Goal: Task Accomplishment & Management: Use online tool/utility

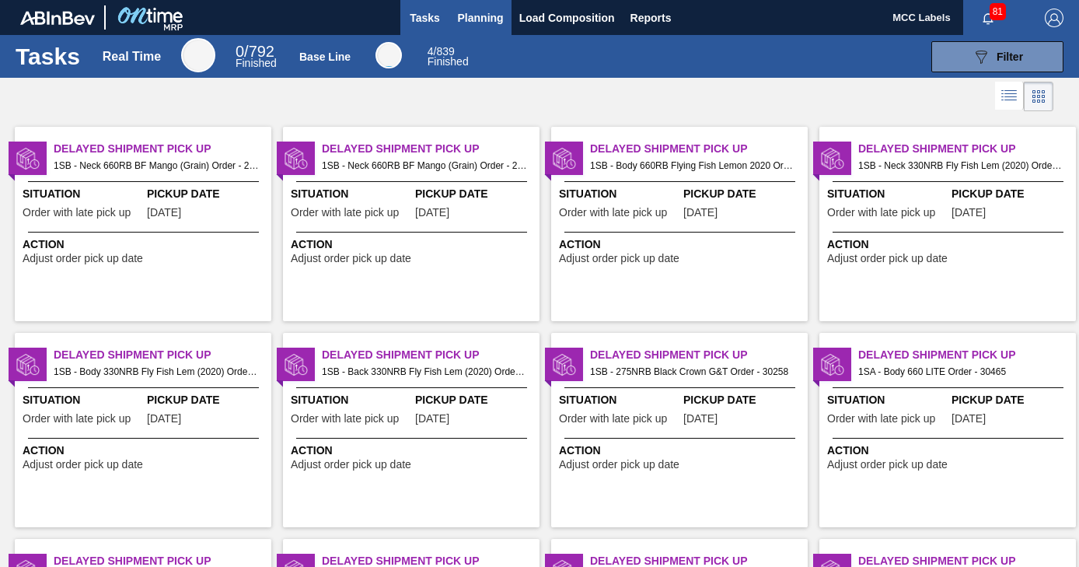
click at [474, 23] on span "Planning" at bounding box center [481, 18] width 46 height 19
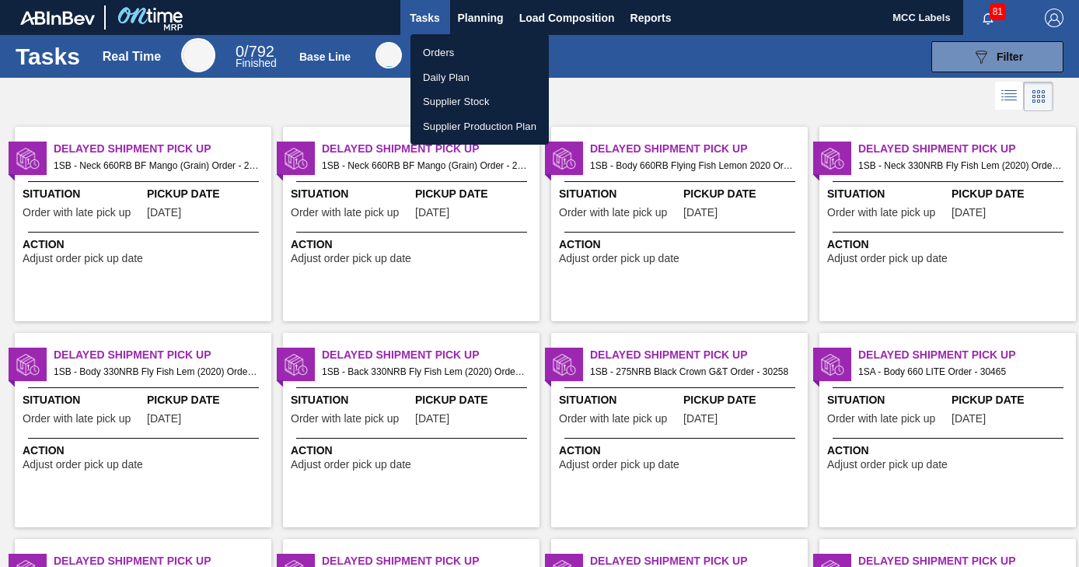
click at [433, 51] on li "Orders" at bounding box center [479, 52] width 138 height 25
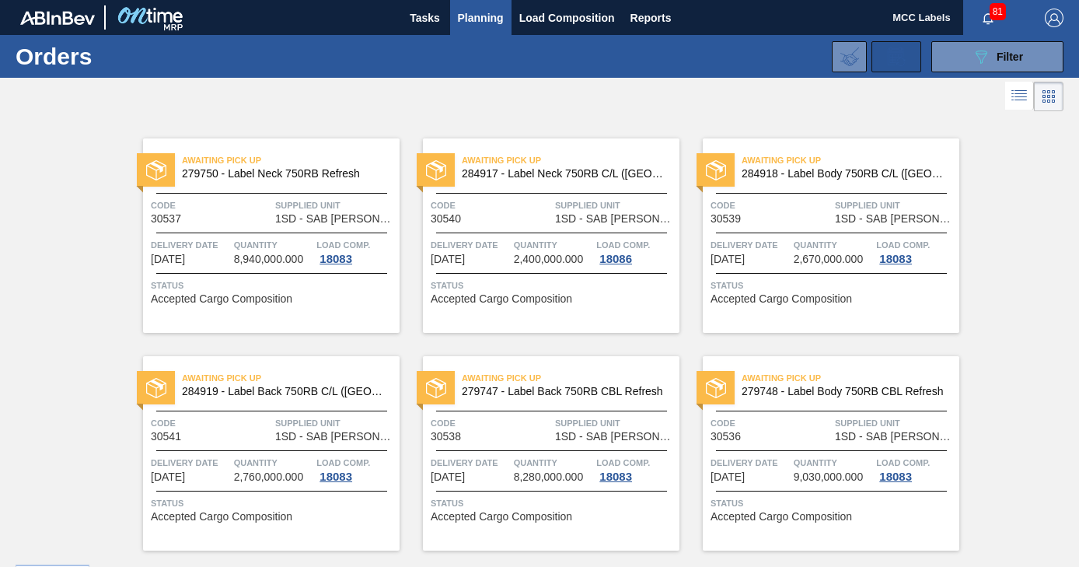
drag, startPoint x: 953, startPoint y: 53, endPoint x: 903, endPoint y: 47, distance: 50.1
click at [948, 50] on button "089F7B8B-B2A5-4AFE-B5C0-19BA573D28AC Filter" at bounding box center [997, 56] width 132 height 31
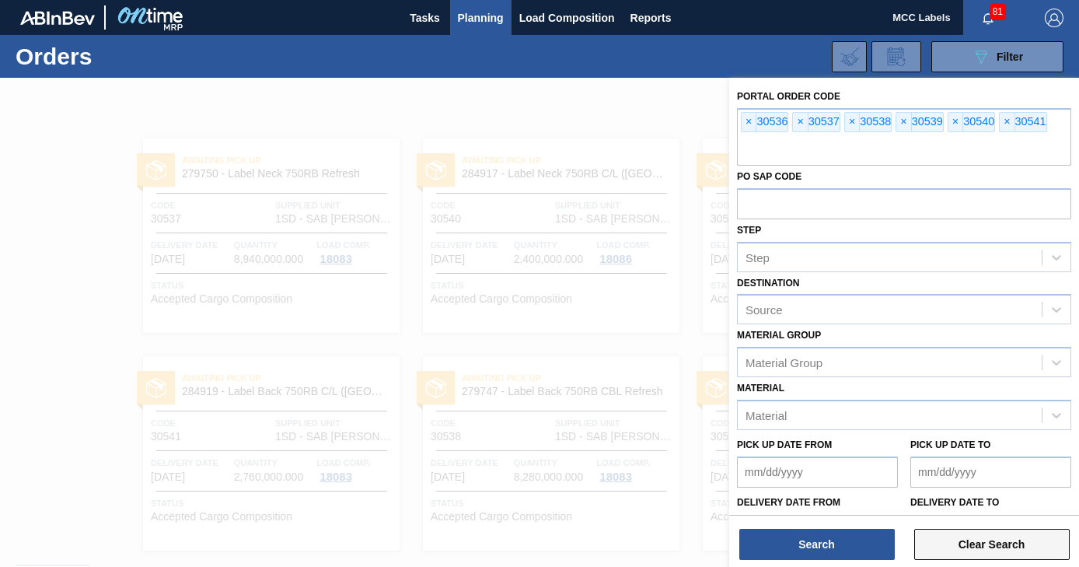
click at [988, 538] on button "Clear Search" at bounding box center [991, 543] width 155 height 31
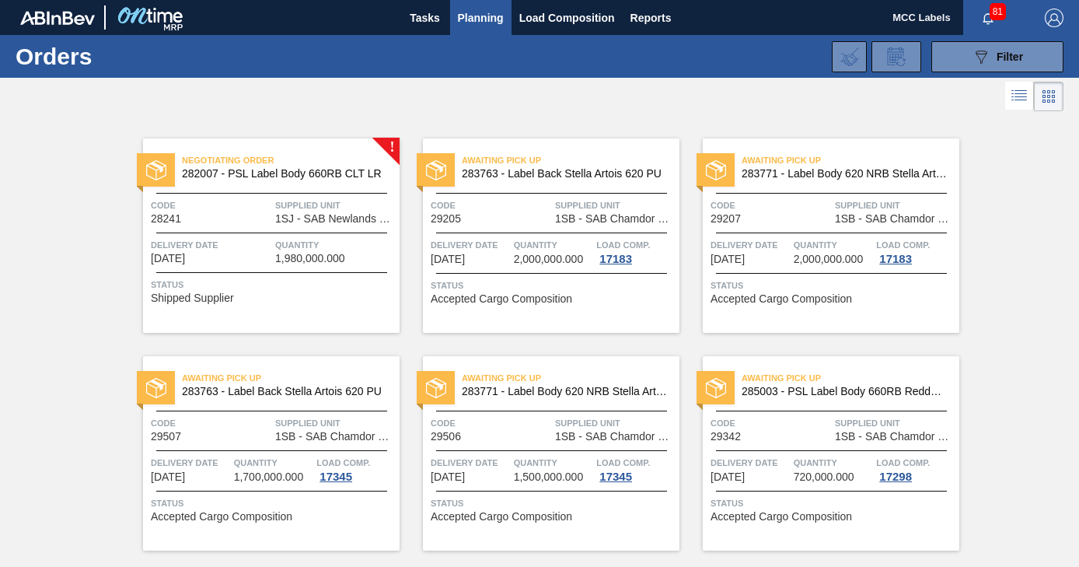
drag, startPoint x: 950, startPoint y: 51, endPoint x: 922, endPoint y: 37, distance: 32.0
click at [945, 47] on button "089F7B8B-B2A5-4AFE-B5C0-19BA573D28AC Filter" at bounding box center [997, 56] width 132 height 31
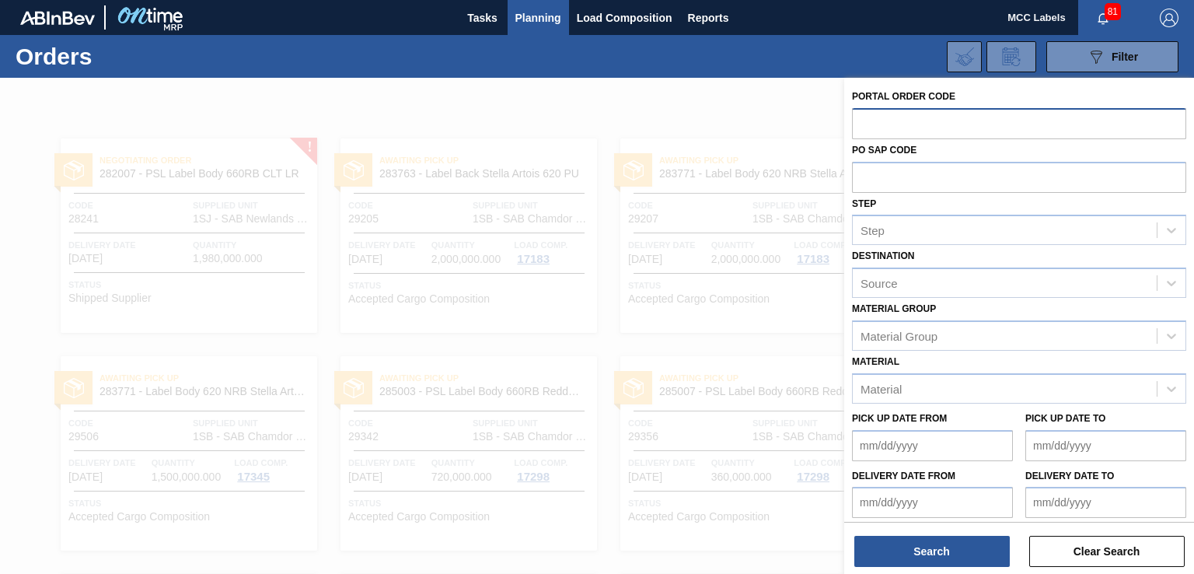
click at [883, 128] on input "text" at bounding box center [1019, 123] width 334 height 30
type input "30607"
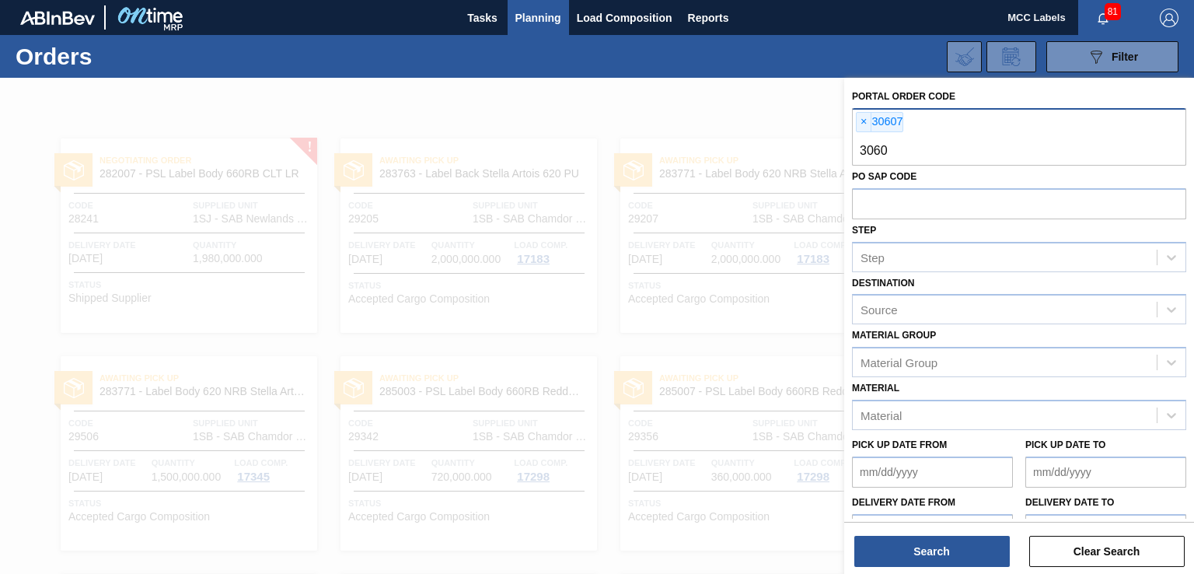
type input "30603"
type input "30605"
type input "30604"
type input "30601"
type input "30599"
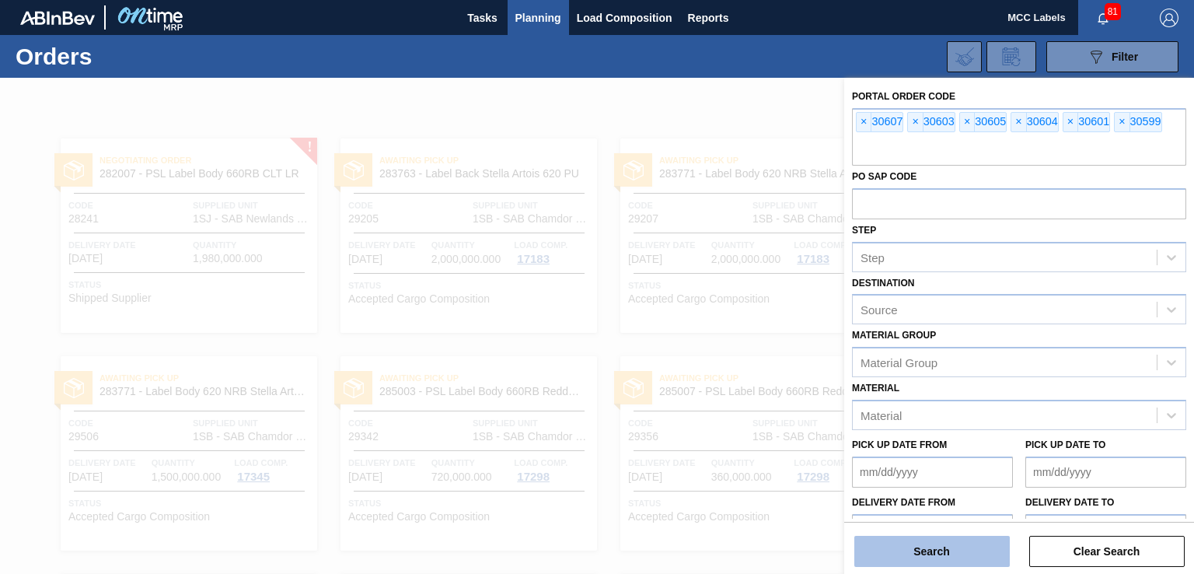
click at [954, 536] on button "Search" at bounding box center [931, 550] width 155 height 31
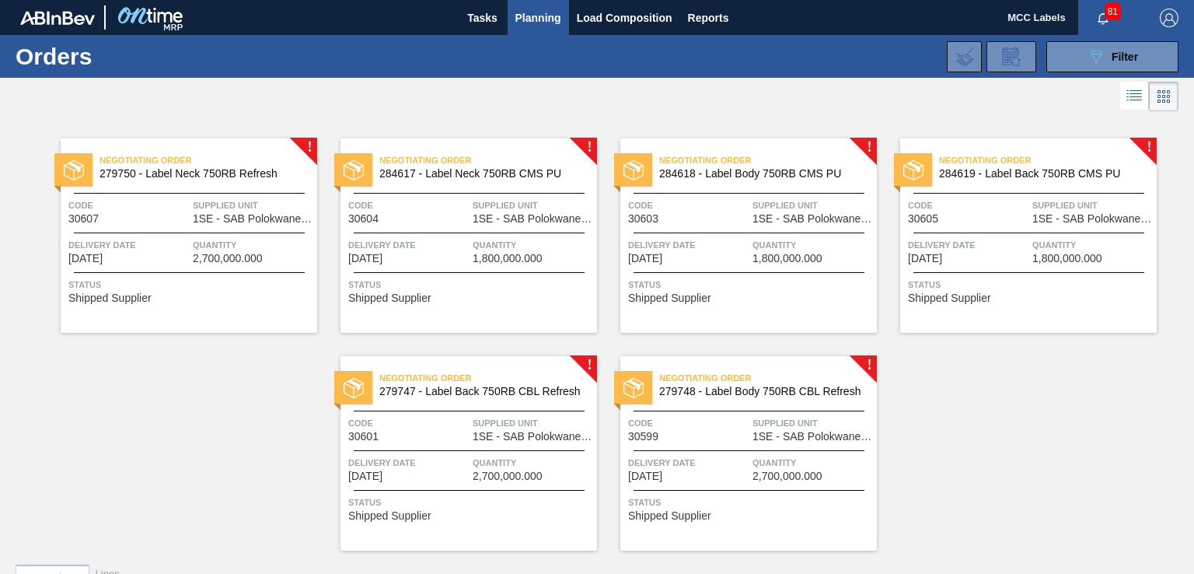
click at [221, 225] on div "Negotiating Order 279750 - Label Neck 750RB Refresh Code 30607 Supplied Unit 1S…" at bounding box center [189, 235] width 256 height 194
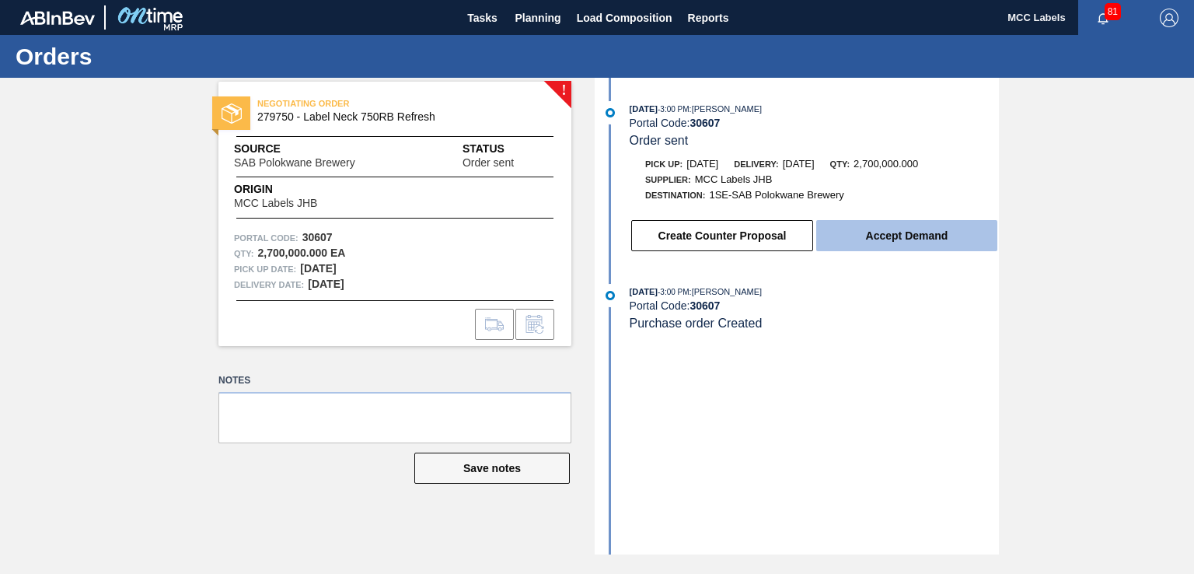
click at [874, 232] on button "Accept Demand" at bounding box center [906, 235] width 181 height 31
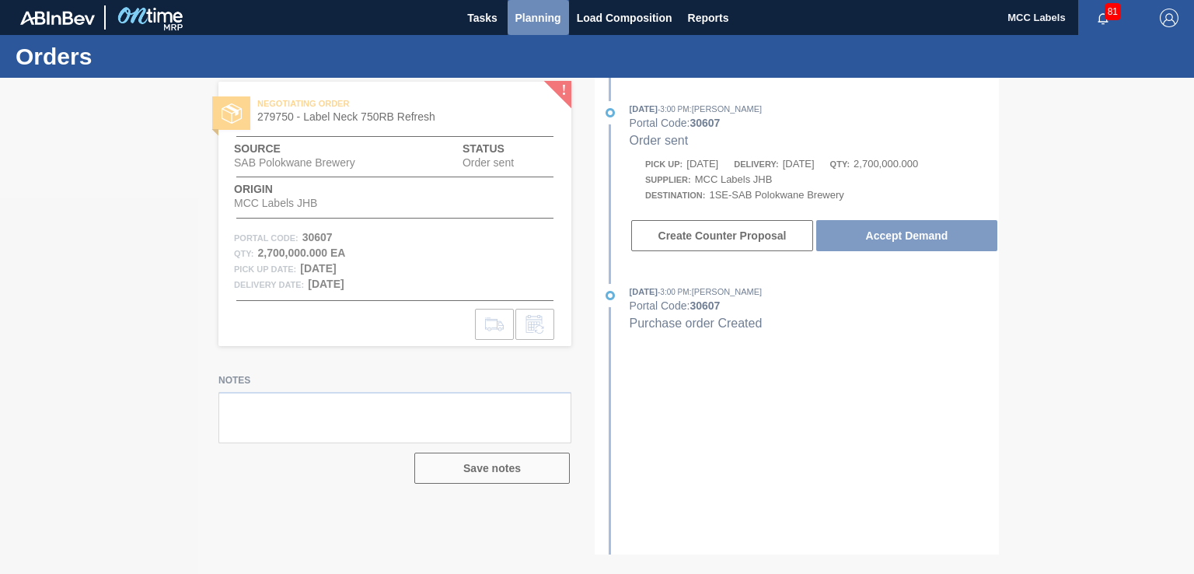
click at [534, 22] on span "Planning" at bounding box center [538, 18] width 46 height 19
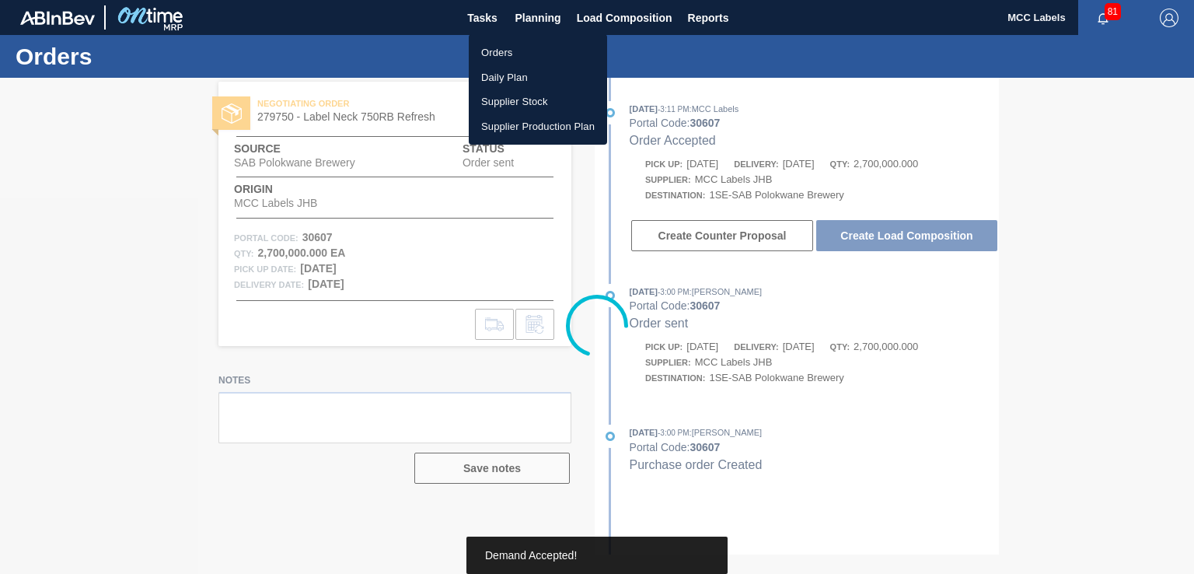
click at [504, 50] on li "Orders" at bounding box center [538, 52] width 138 height 25
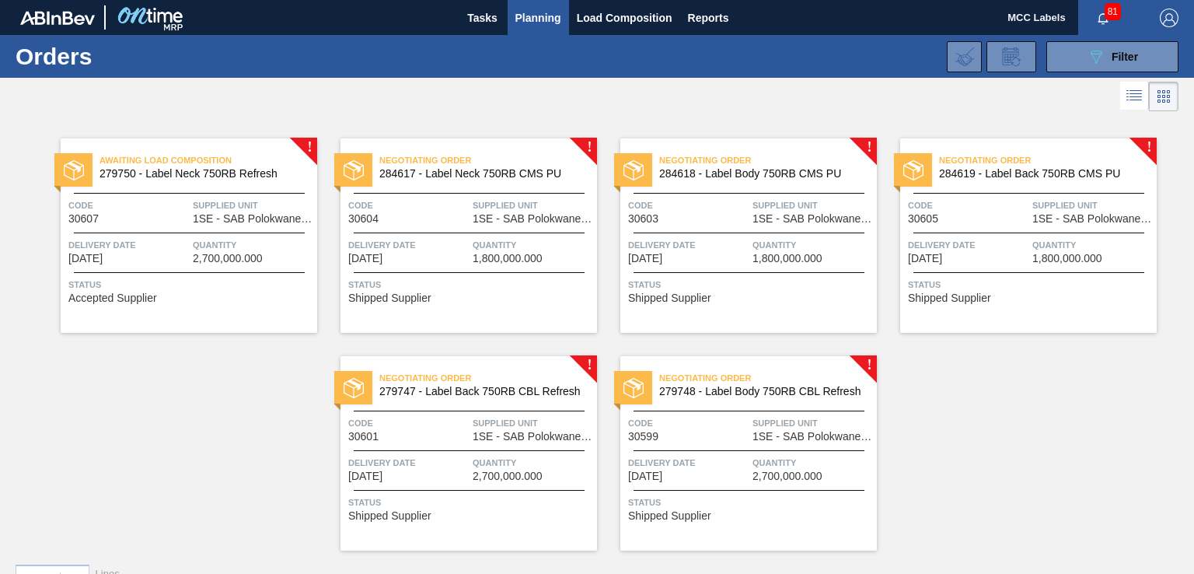
click at [556, 260] on div "Quantity 1,800,000.000" at bounding box center [532, 250] width 120 height 27
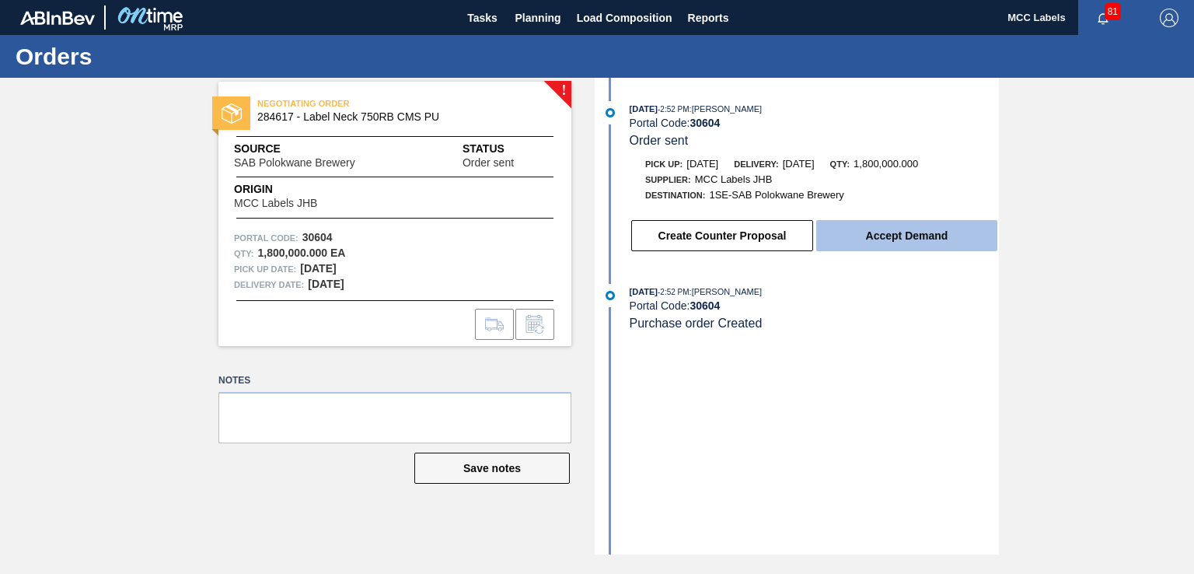
click at [885, 248] on button "Accept Demand" at bounding box center [906, 235] width 181 height 31
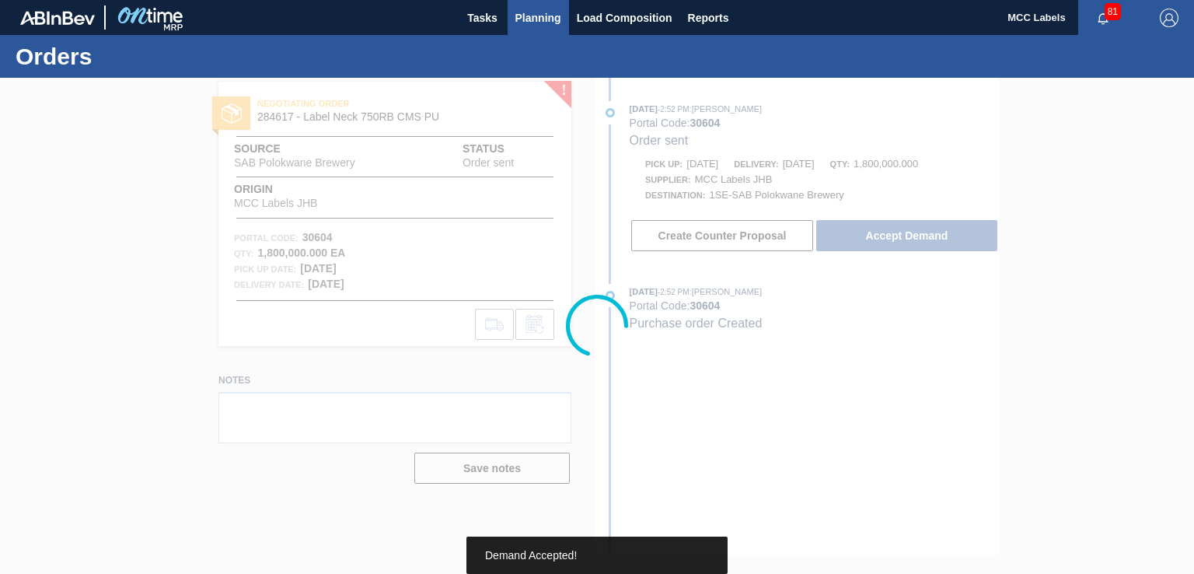
click at [544, 23] on span "Planning" at bounding box center [538, 18] width 46 height 19
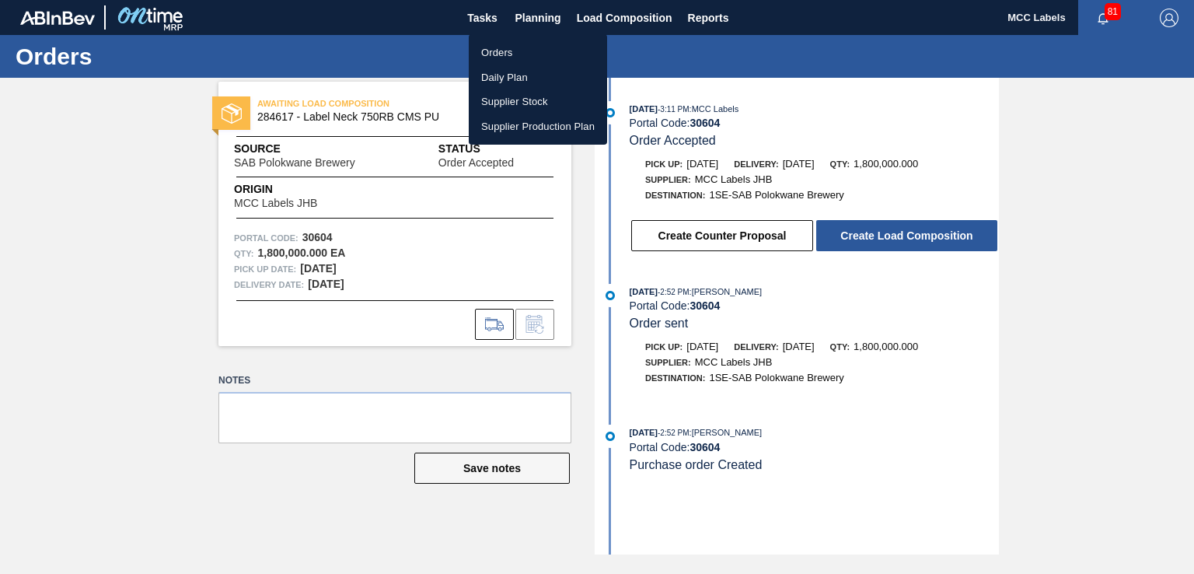
click at [501, 47] on li "Orders" at bounding box center [538, 52] width 138 height 25
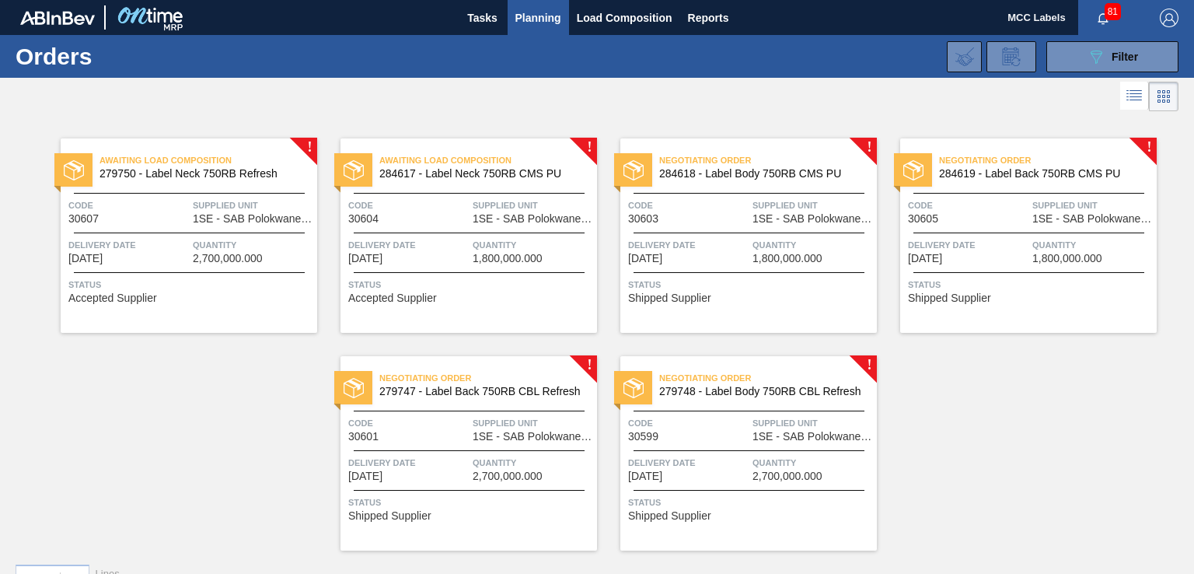
click at [723, 281] on span "Status" at bounding box center [750, 285] width 245 height 16
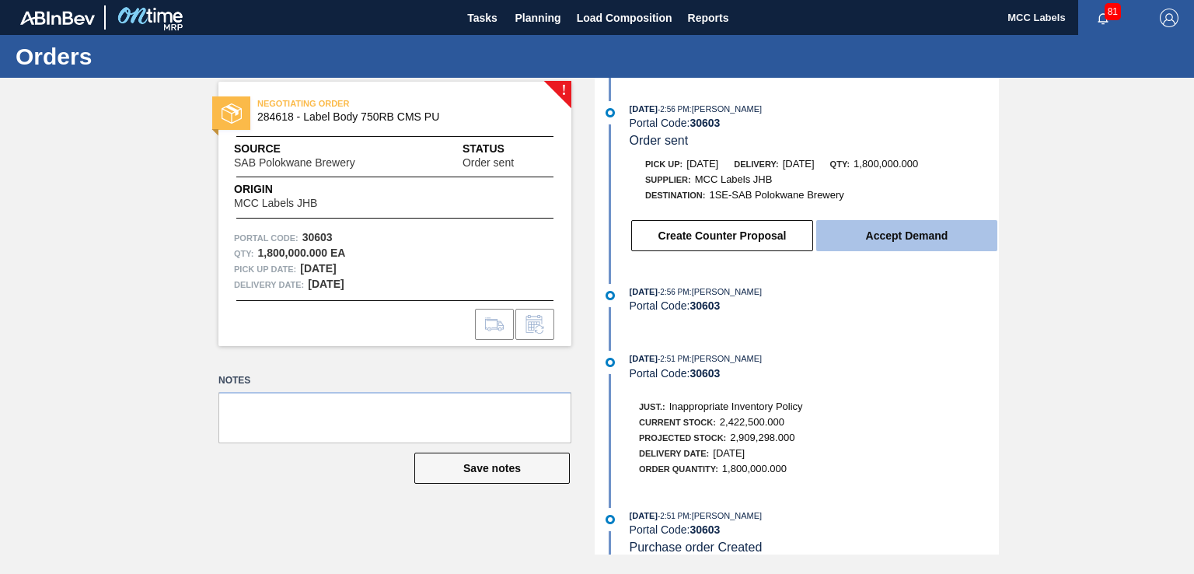
click at [873, 237] on button "Accept Demand" at bounding box center [906, 235] width 181 height 31
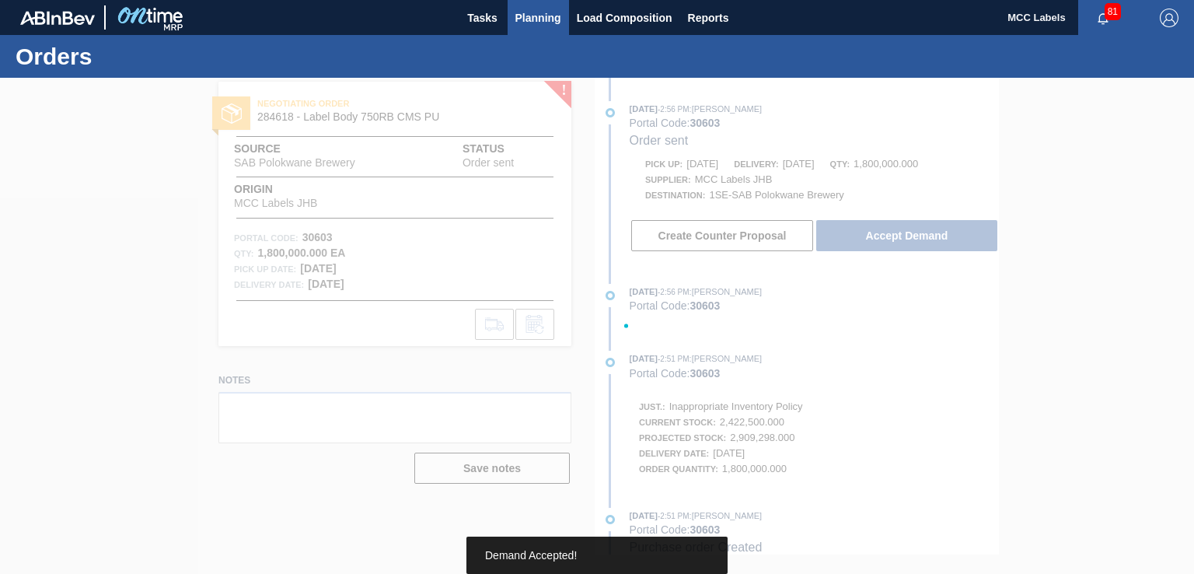
click at [547, 18] on span "Planning" at bounding box center [538, 18] width 46 height 19
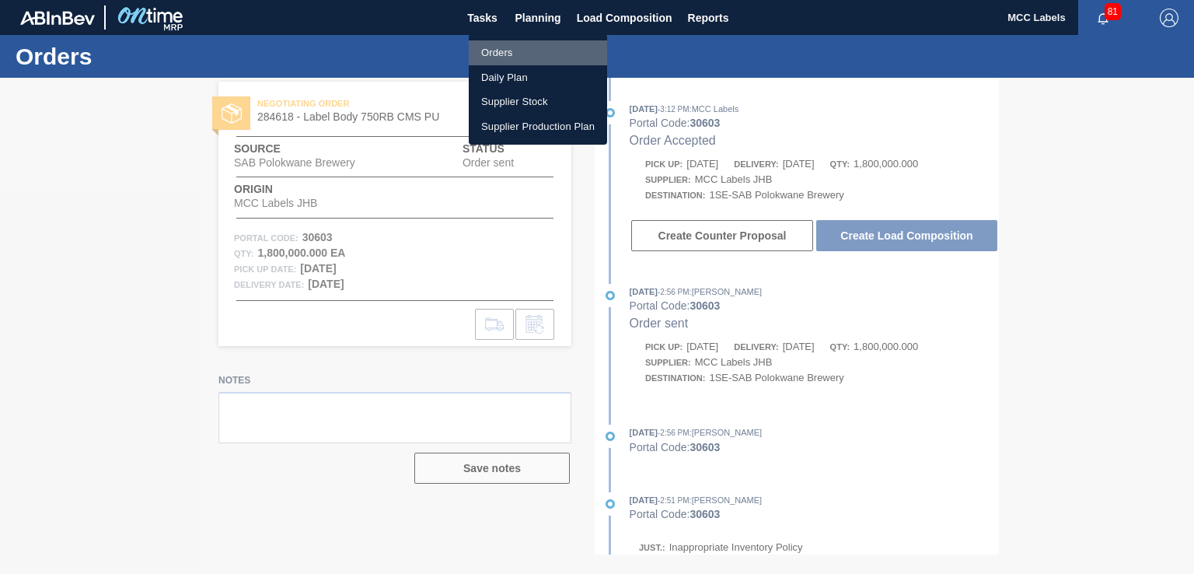
click at [508, 47] on li "Orders" at bounding box center [538, 52] width 138 height 25
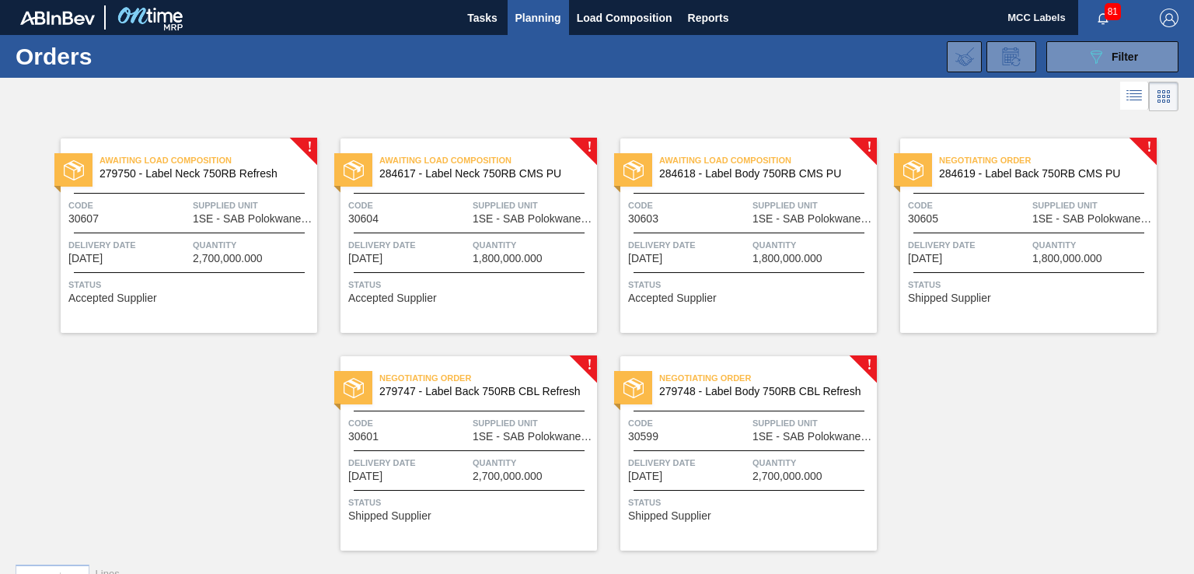
click at [985, 260] on div "Delivery Date [DATE]" at bounding box center [968, 250] width 120 height 27
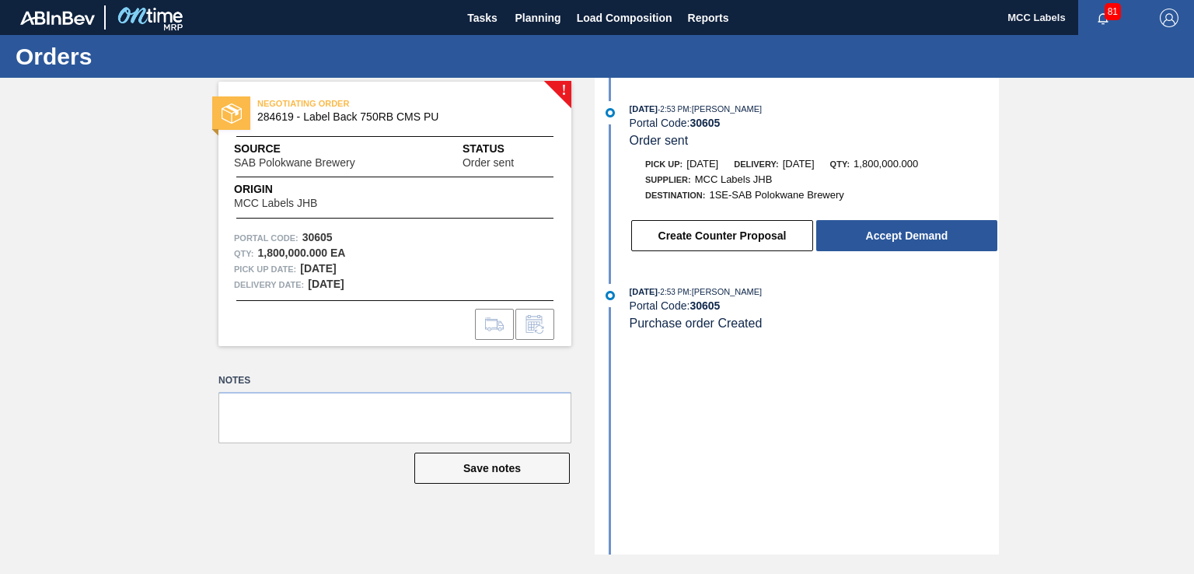
click at [844, 242] on button "Accept Demand" at bounding box center [906, 235] width 181 height 31
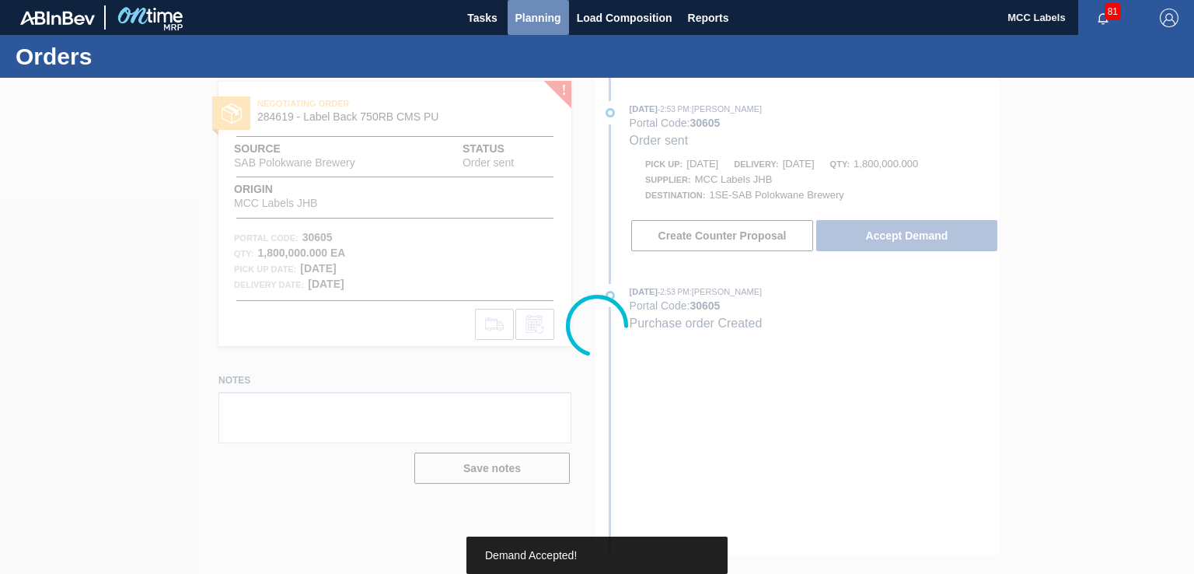
click at [546, 16] on span "Planning" at bounding box center [538, 18] width 46 height 19
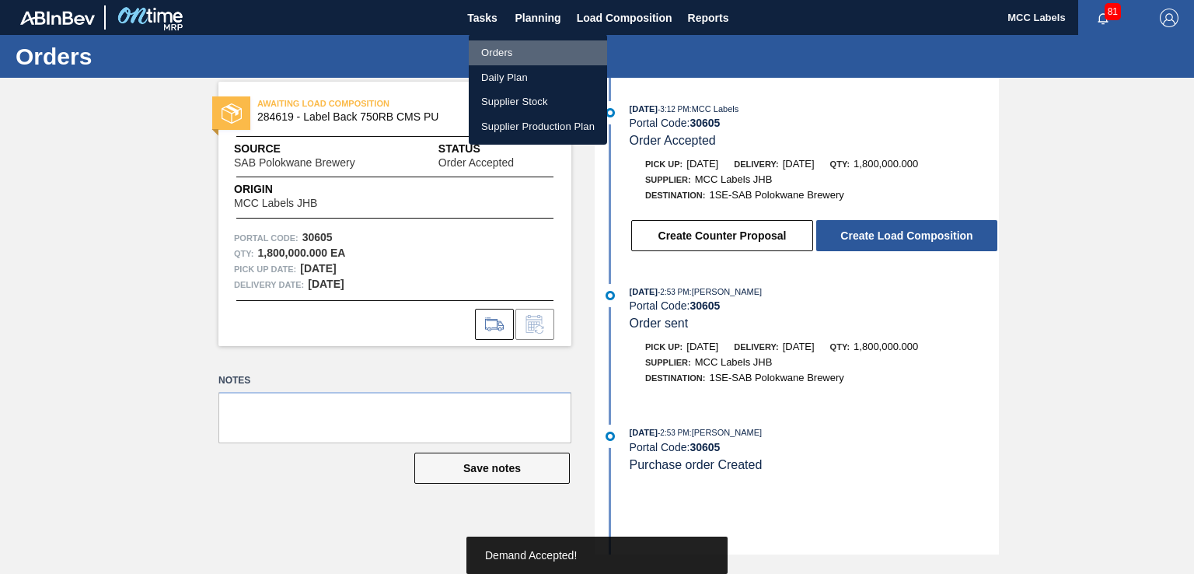
click at [498, 54] on li "Orders" at bounding box center [538, 52] width 138 height 25
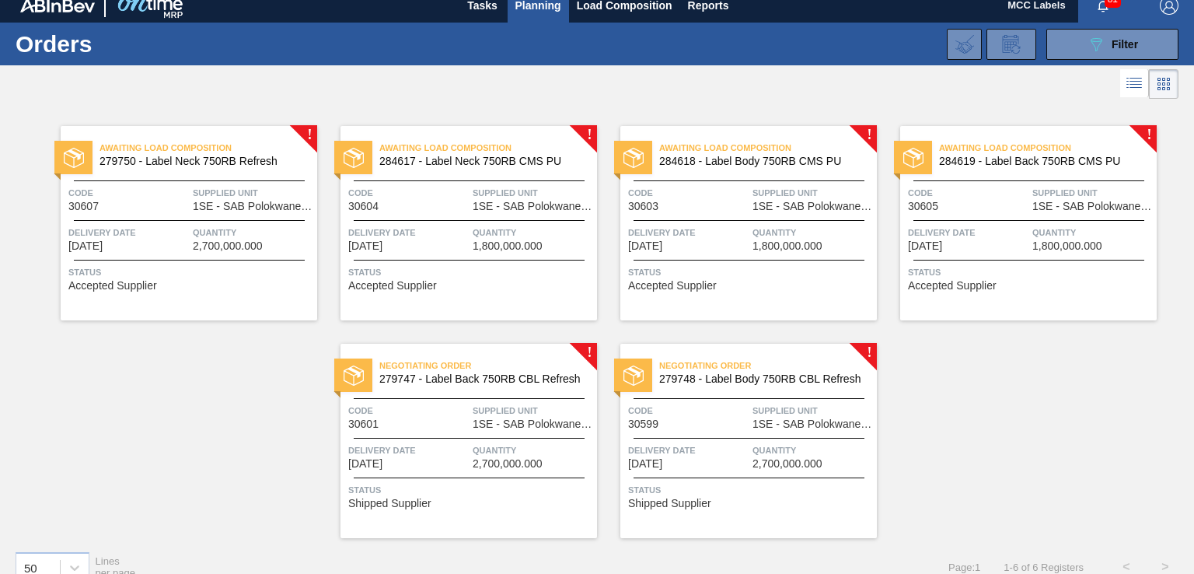
scroll to position [34, 0]
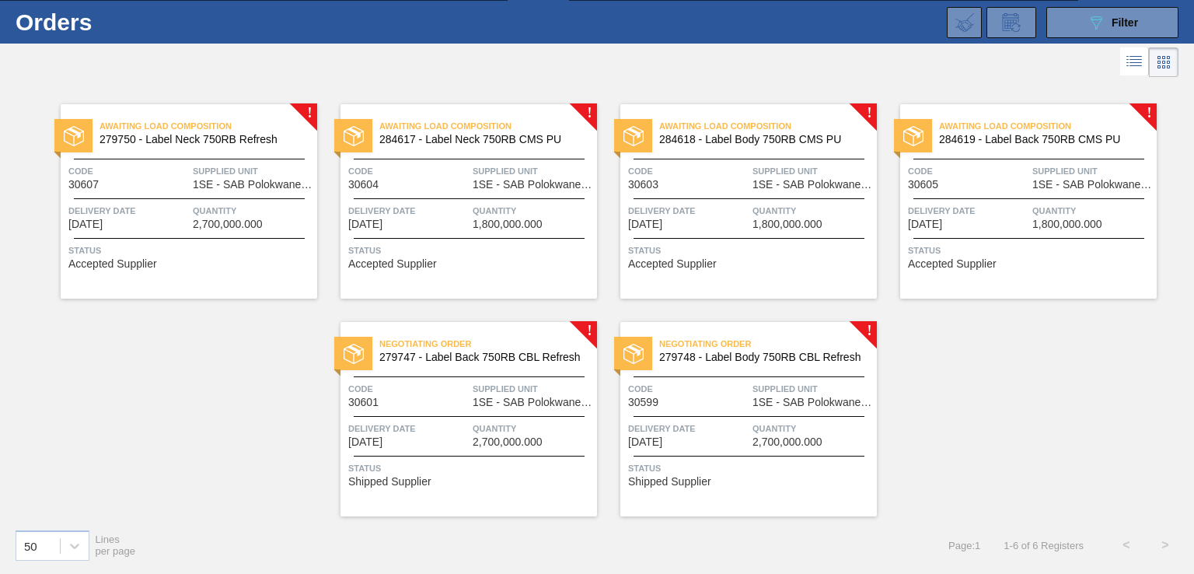
click at [434, 457] on div "Negotiating Order 279747 - Label Back 750RB CBL Refresh Code 30601 Supplied Uni…" at bounding box center [468, 419] width 256 height 194
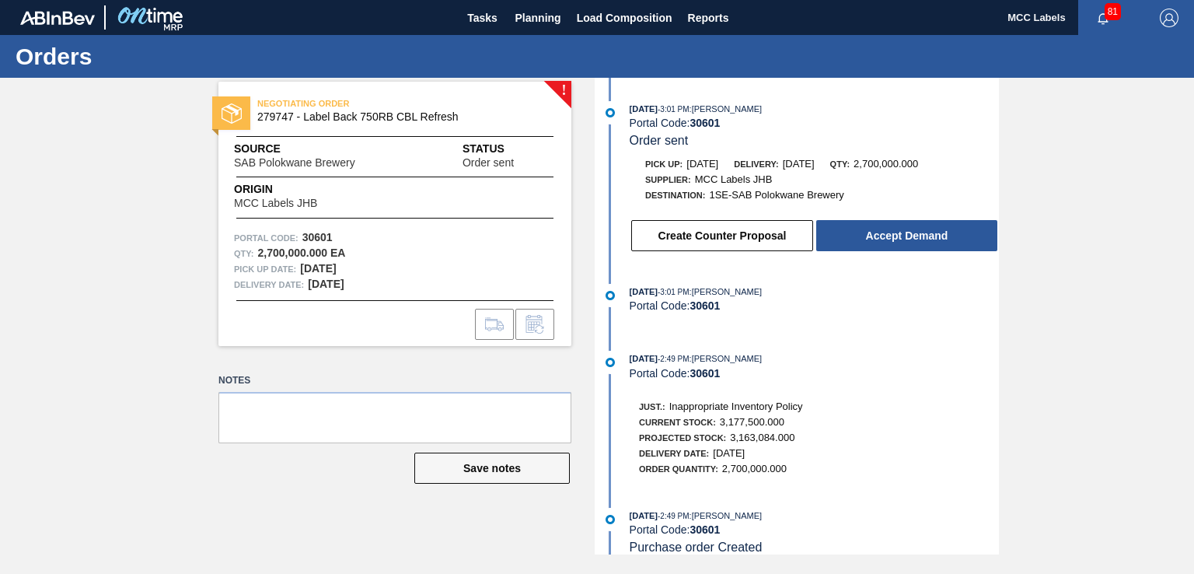
click at [844, 238] on button "Accept Demand" at bounding box center [906, 235] width 181 height 31
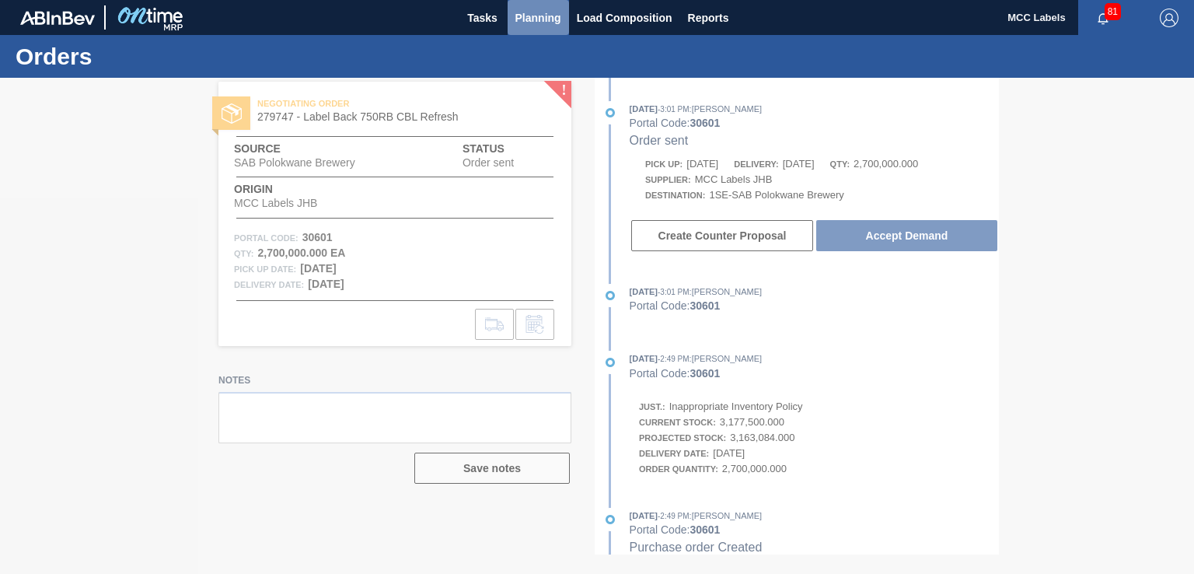
click at [549, 16] on span "Planning" at bounding box center [538, 18] width 46 height 19
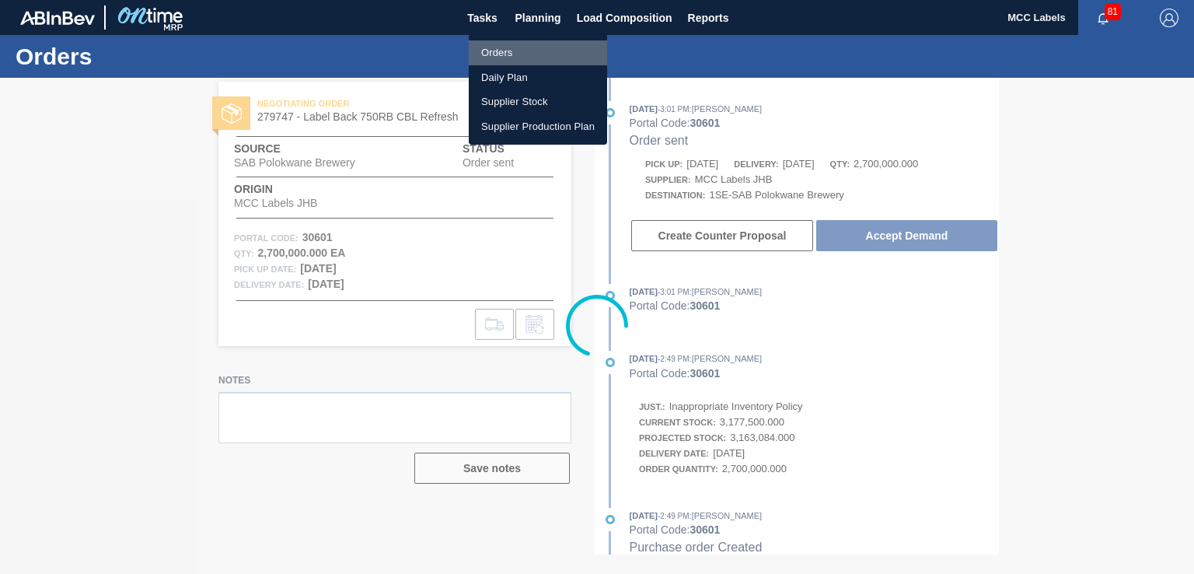
click at [497, 51] on li "Orders" at bounding box center [538, 52] width 138 height 25
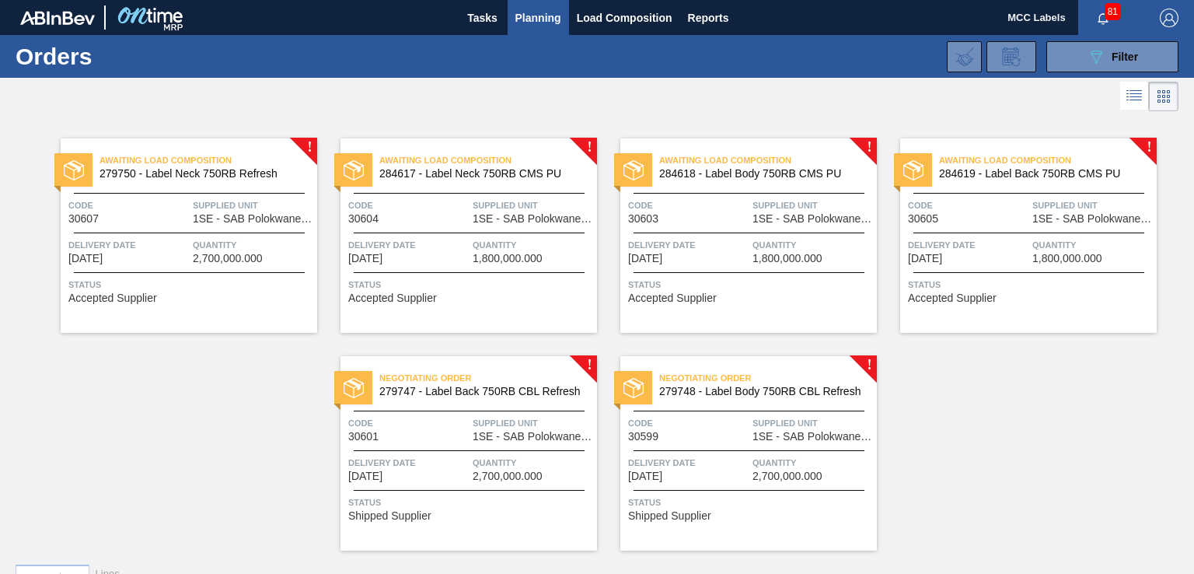
click at [703, 468] on span "Delivery Date" at bounding box center [688, 463] width 120 height 16
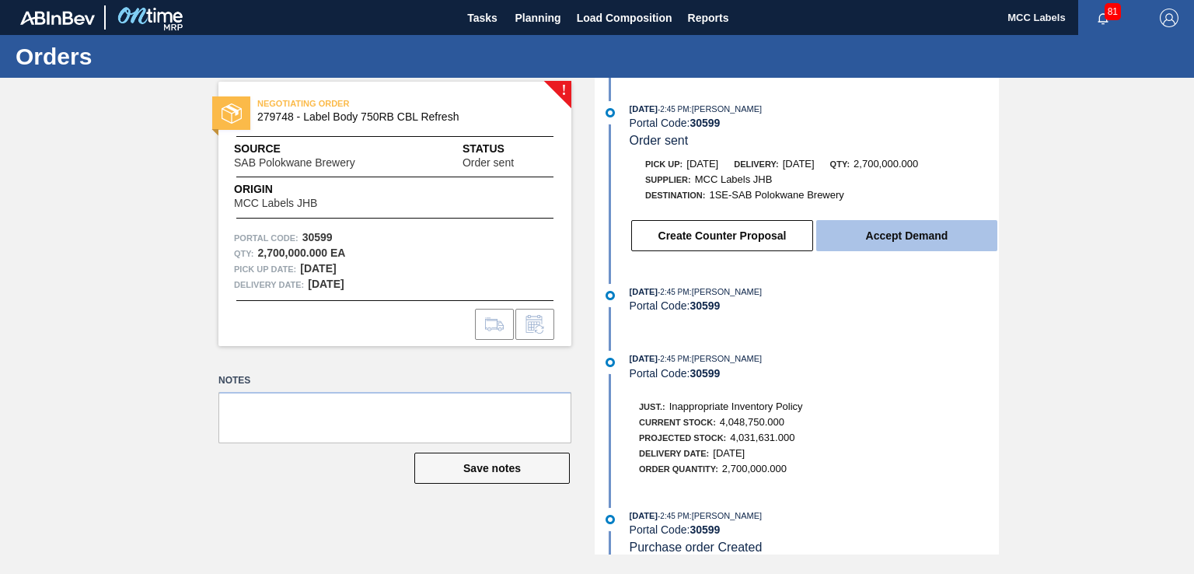
click at [868, 239] on button "Accept Demand" at bounding box center [906, 235] width 181 height 31
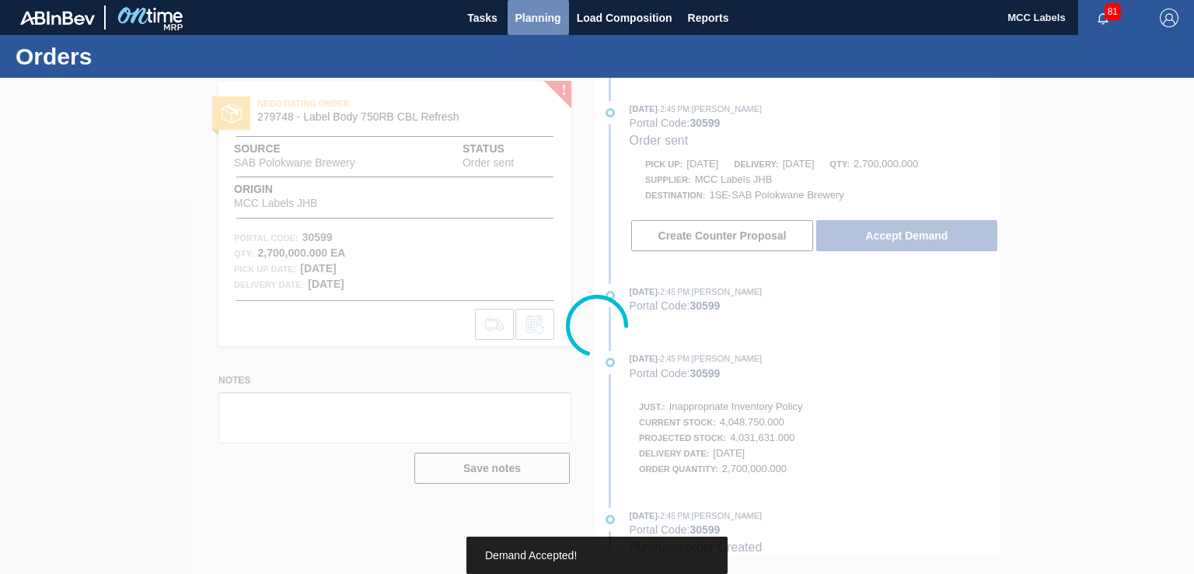
click at [546, 19] on span "Planning" at bounding box center [538, 18] width 46 height 19
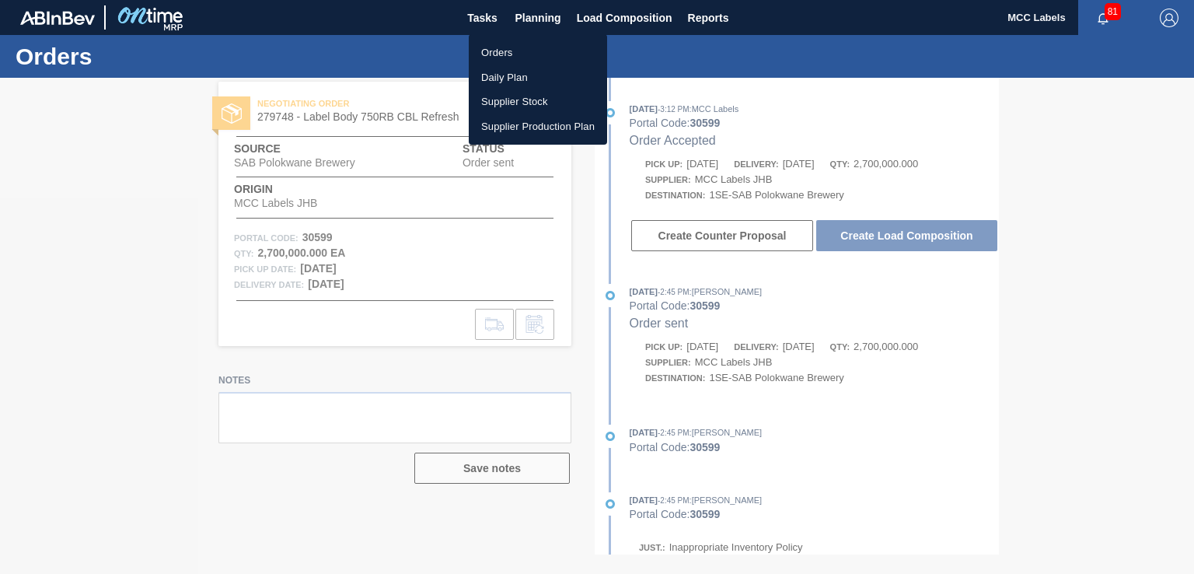
click at [502, 51] on li "Orders" at bounding box center [538, 52] width 138 height 25
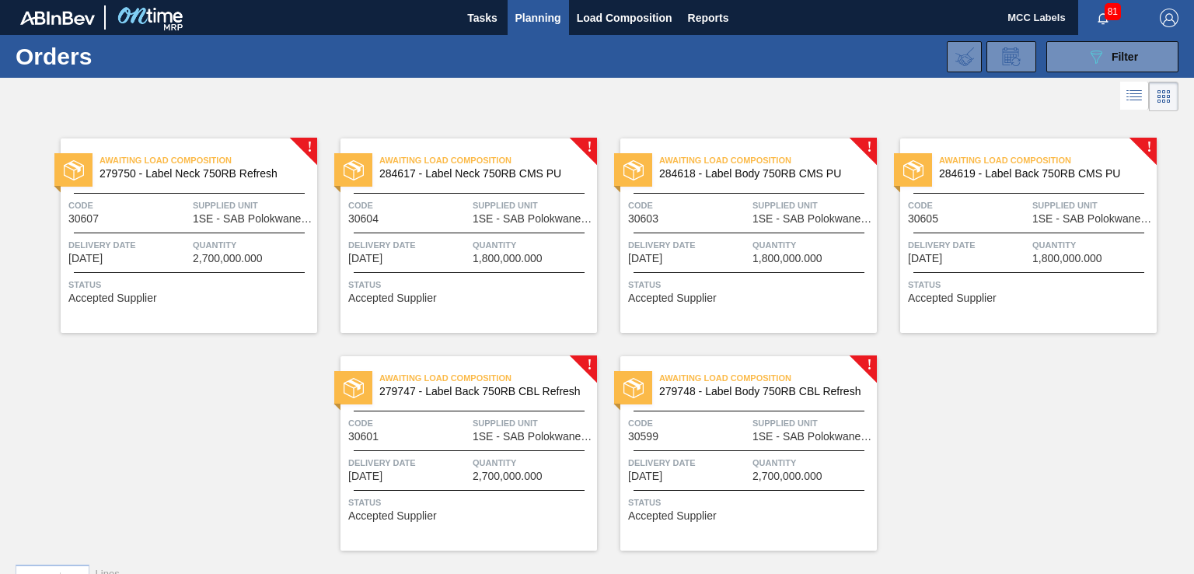
click at [737, 469] on span "Delivery Date" at bounding box center [688, 463] width 120 height 16
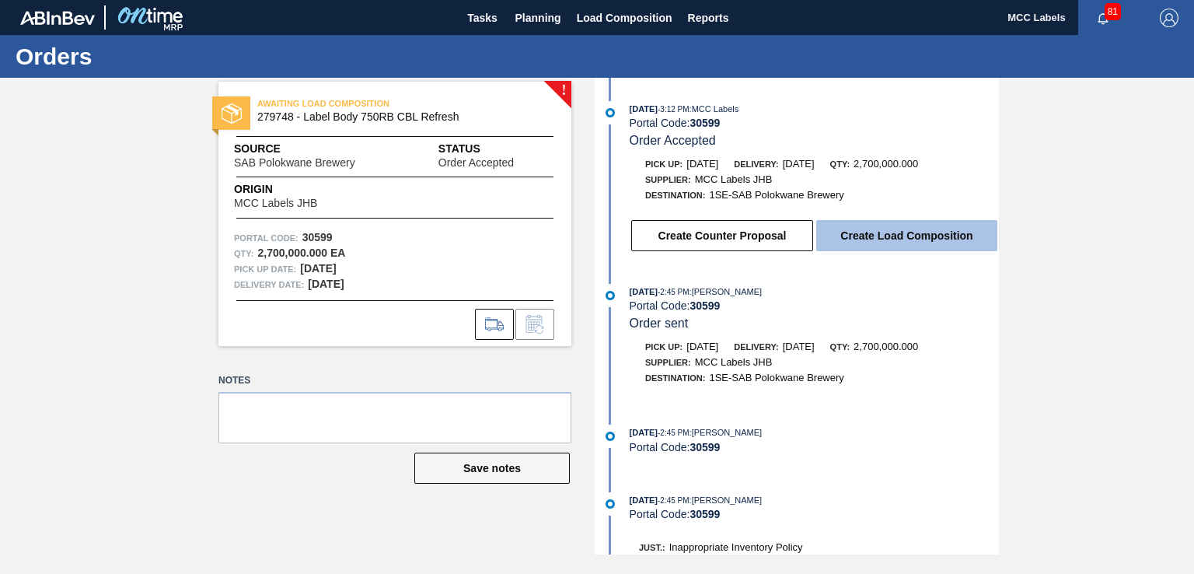
click at [861, 234] on button "Create Load Composition" at bounding box center [906, 235] width 181 height 31
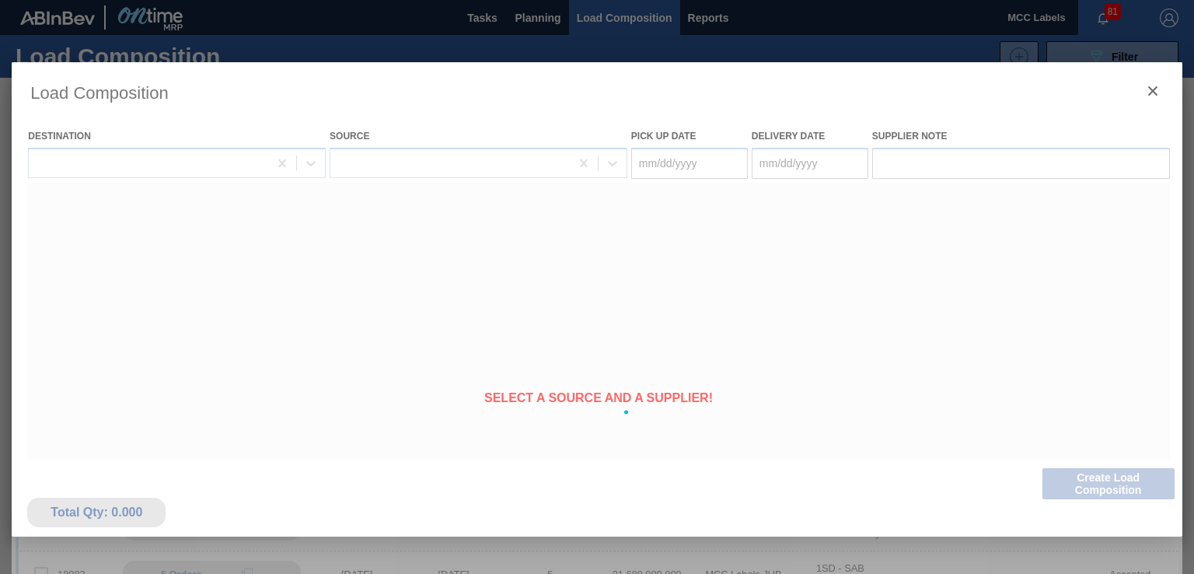
type Date "[DATE]"
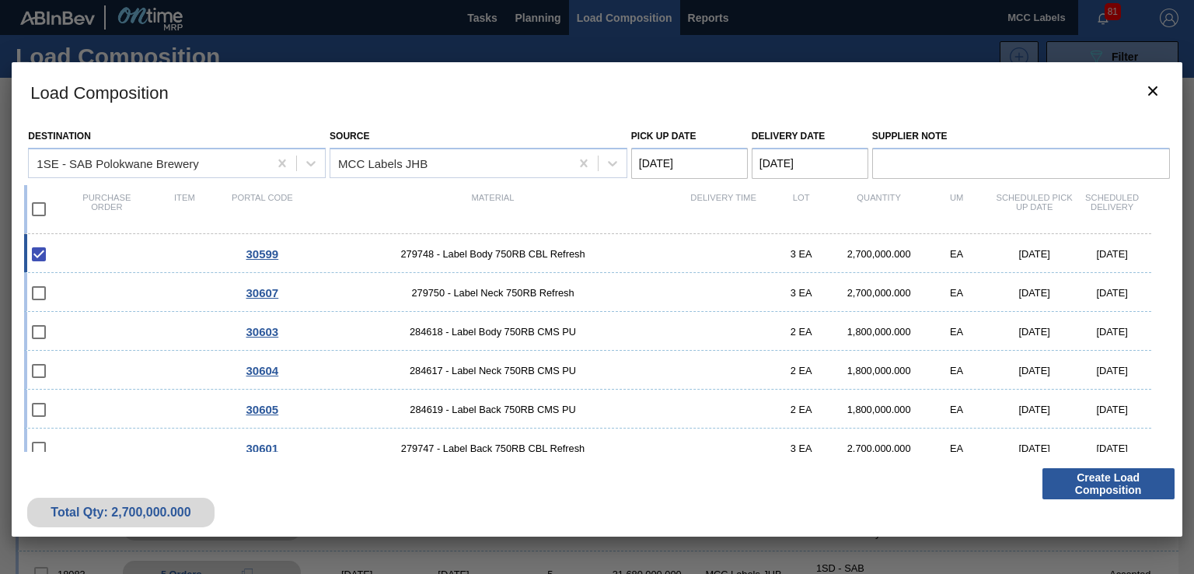
click at [36, 215] on input "checkbox" at bounding box center [39, 209] width 33 height 33
checkbox input "true"
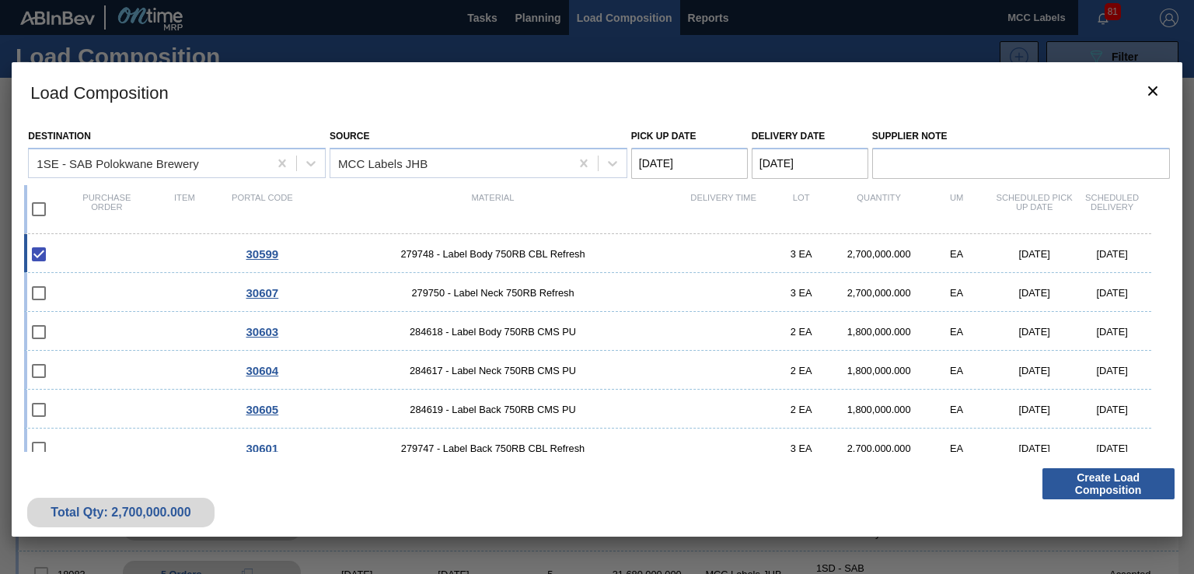
checkbox input "true"
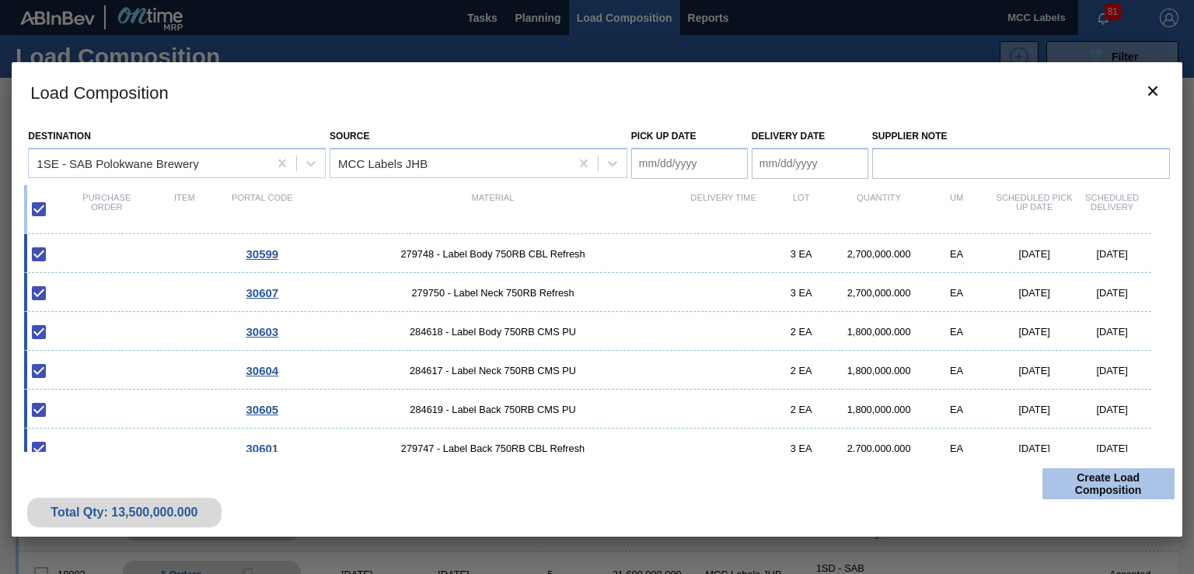
click at [1060, 492] on button "Create Load Composition" at bounding box center [1108, 483] width 132 height 31
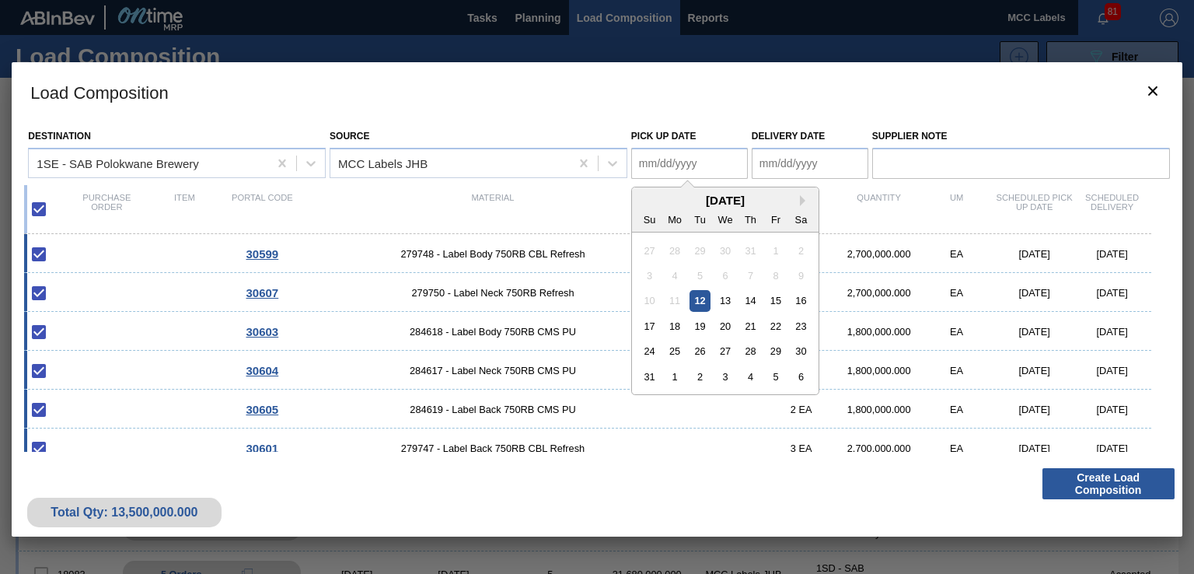
click at [710, 159] on Date "Pick up Date" at bounding box center [689, 163] width 117 height 31
drag, startPoint x: 770, startPoint y: 307, endPoint x: 806, endPoint y: 337, distance: 46.9
click at [771, 307] on div "15" at bounding box center [775, 300] width 21 height 21
type Date "[DATE]"
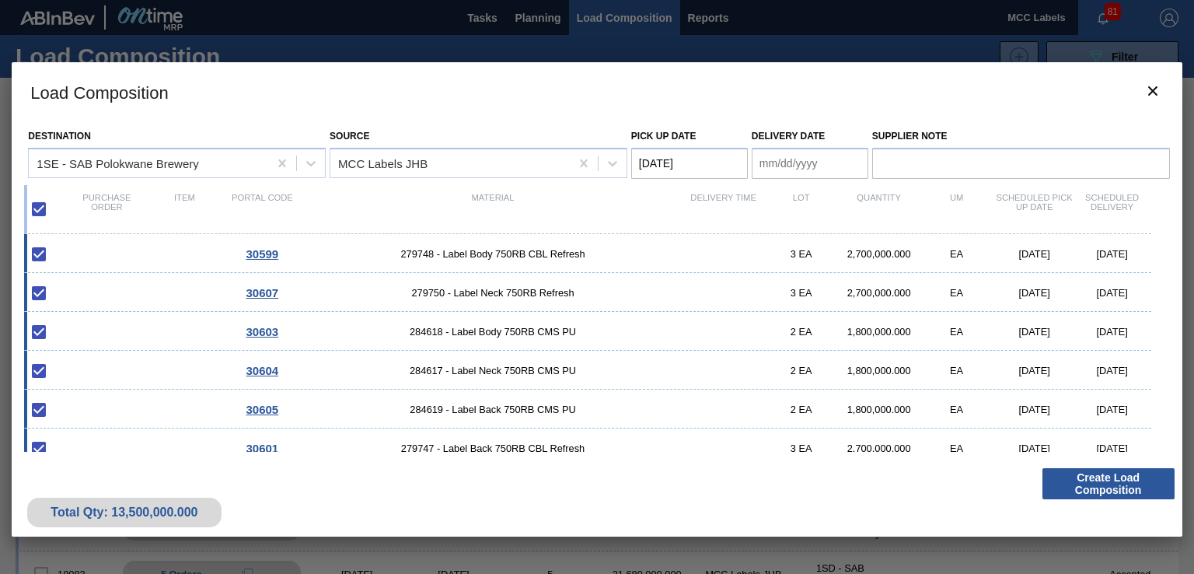
click at [790, 169] on Date "Delivery Date" at bounding box center [809, 163] width 117 height 31
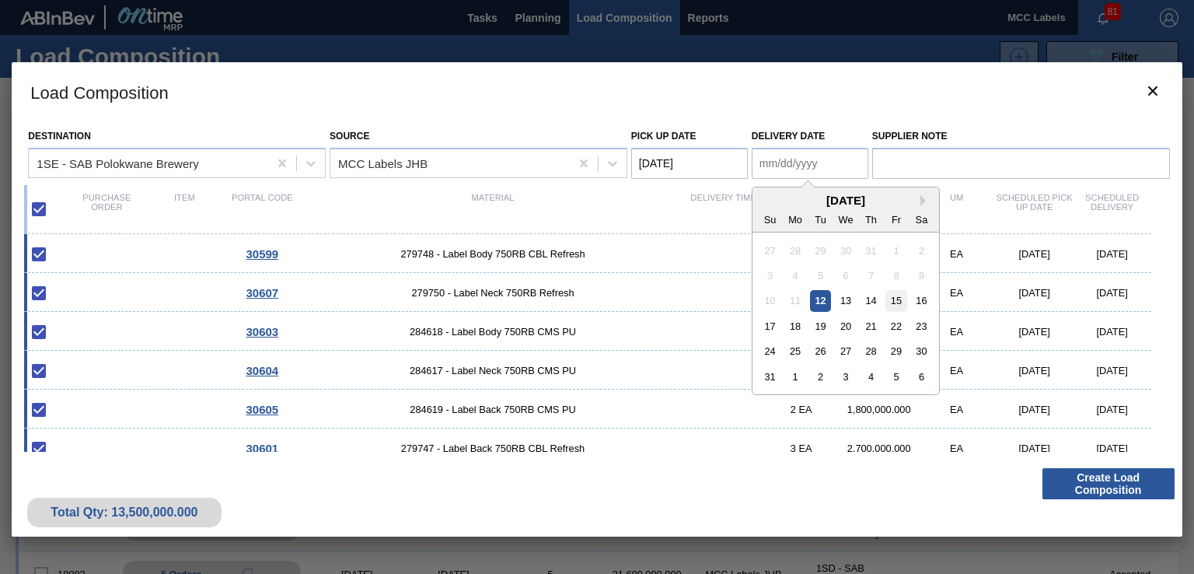
click at [894, 308] on div "15" at bounding box center [895, 300] width 21 height 21
type Date "[DATE]"
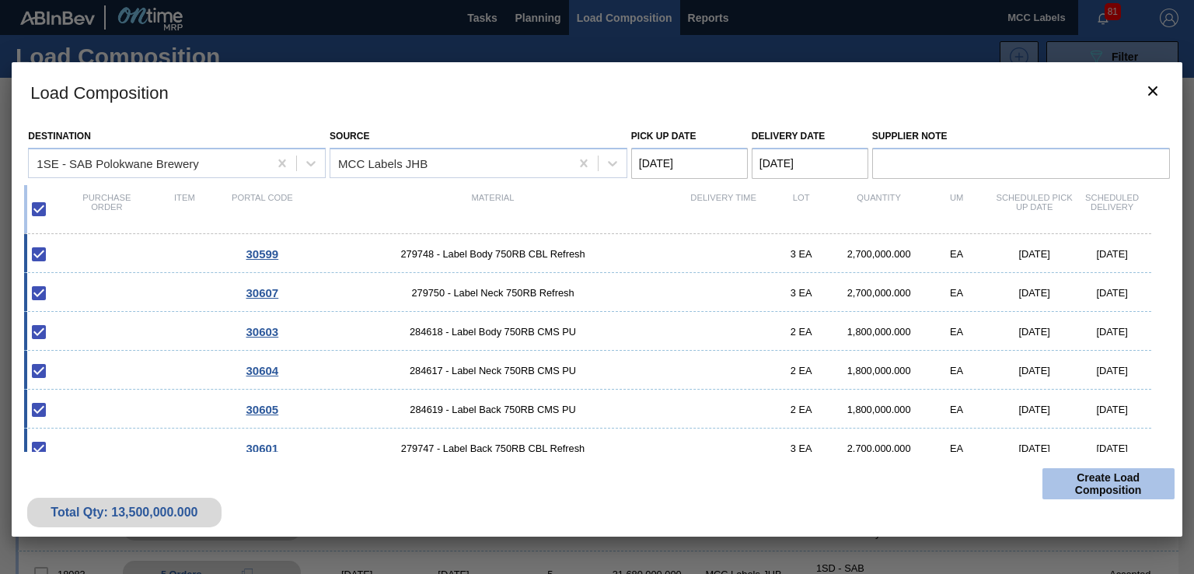
click at [1078, 476] on button "Create Load Composition" at bounding box center [1108, 483] width 132 height 31
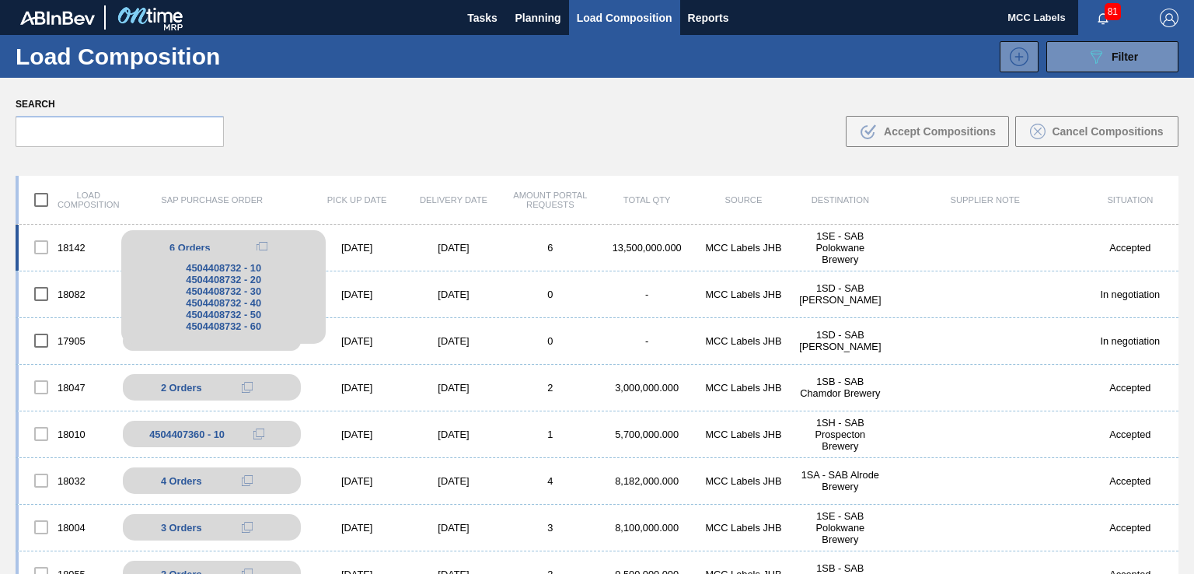
click at [261, 243] on button at bounding box center [261, 247] width 31 height 19
click at [213, 240] on div "6 Orders" at bounding box center [223, 247] width 181 height 19
click at [192, 244] on span "6 Orders" at bounding box center [189, 248] width 41 height 12
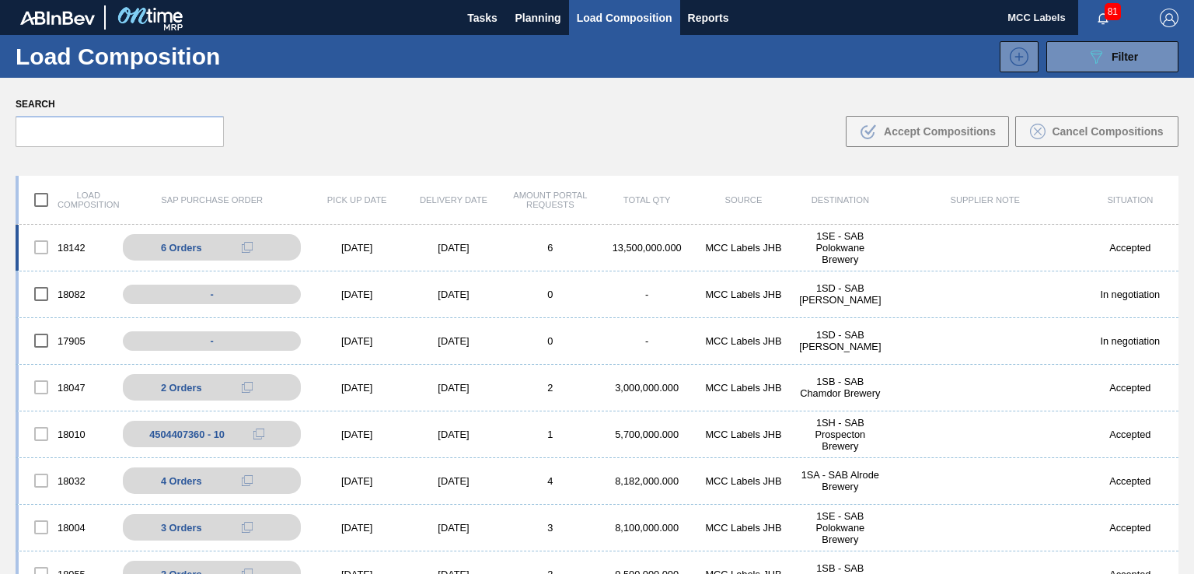
click at [678, 249] on div "13,500,000.000" at bounding box center [646, 248] width 96 height 12
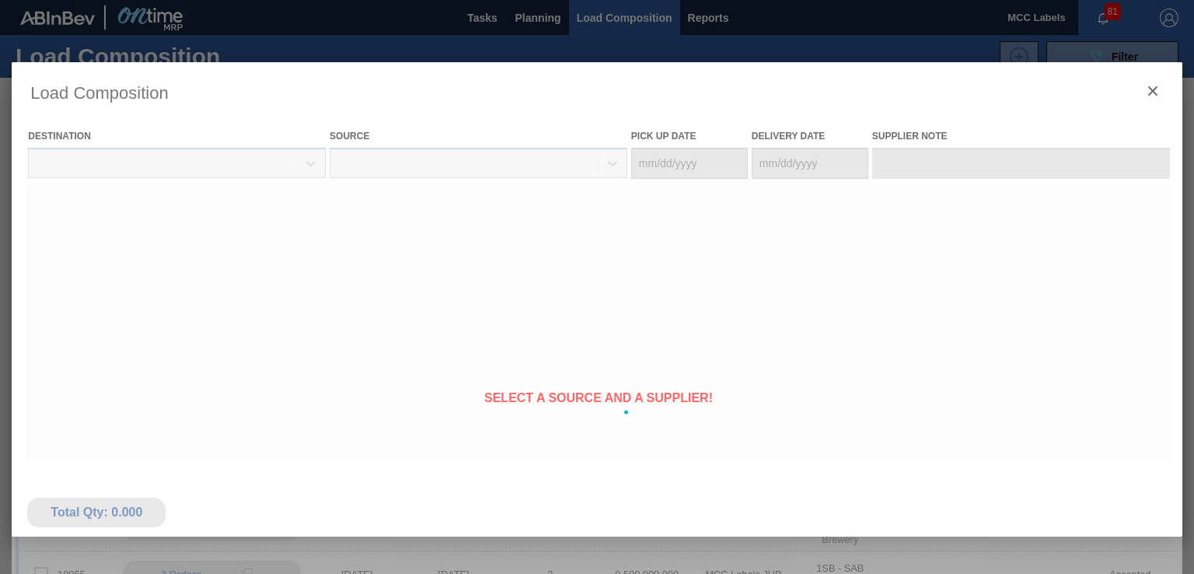
click at [560, 249] on div at bounding box center [597, 411] width 1170 height 699
type Date "[DATE]"
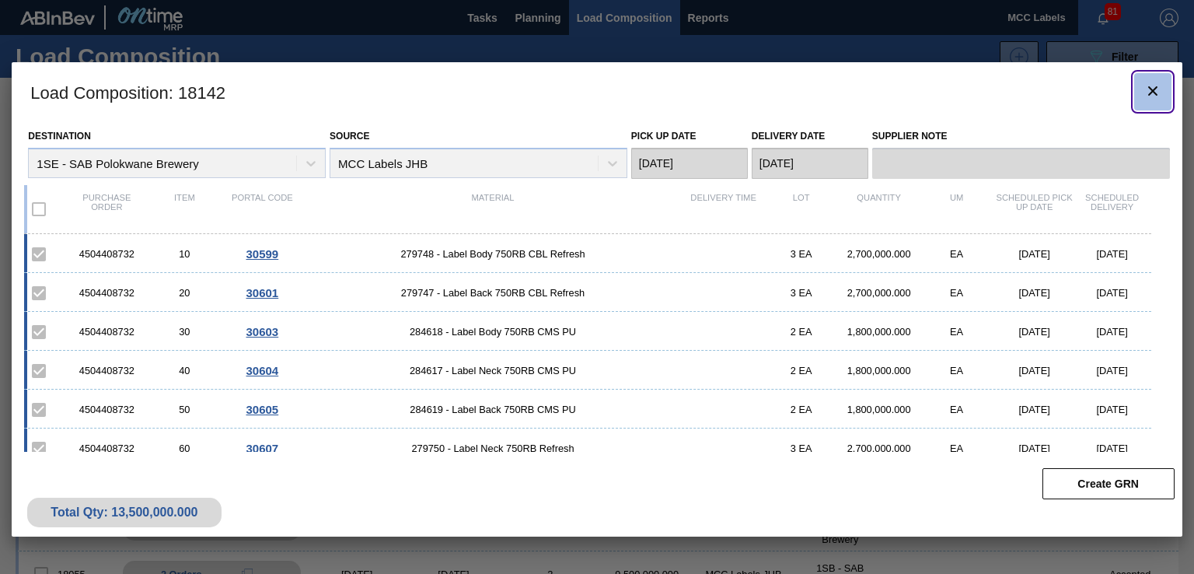
click at [1078, 89] on icon "botão de ícone" at bounding box center [1152, 91] width 19 height 19
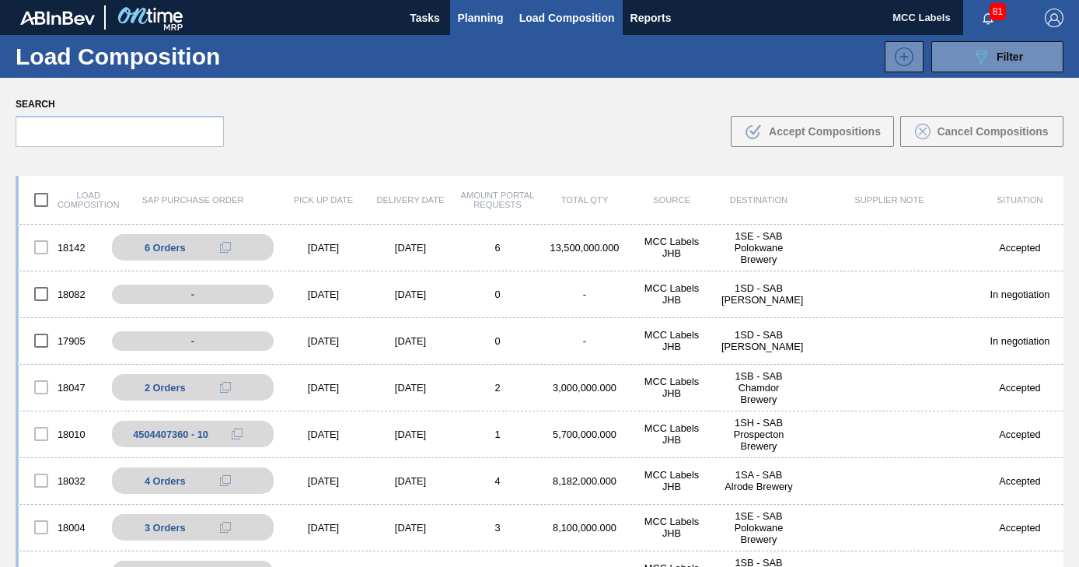
click at [472, 18] on span "Planning" at bounding box center [481, 18] width 46 height 19
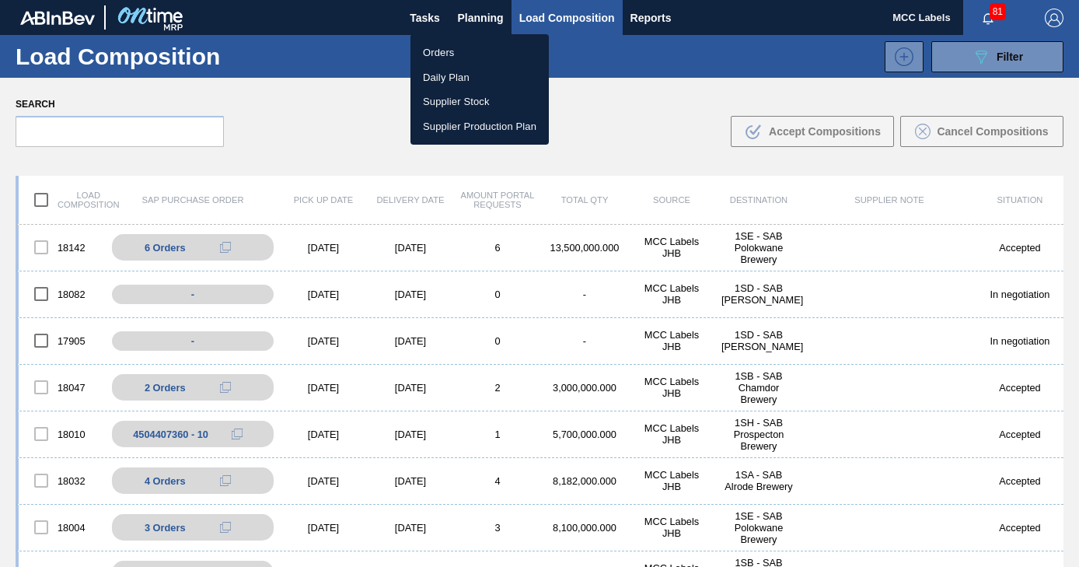
click at [447, 49] on li "Orders" at bounding box center [479, 52] width 138 height 25
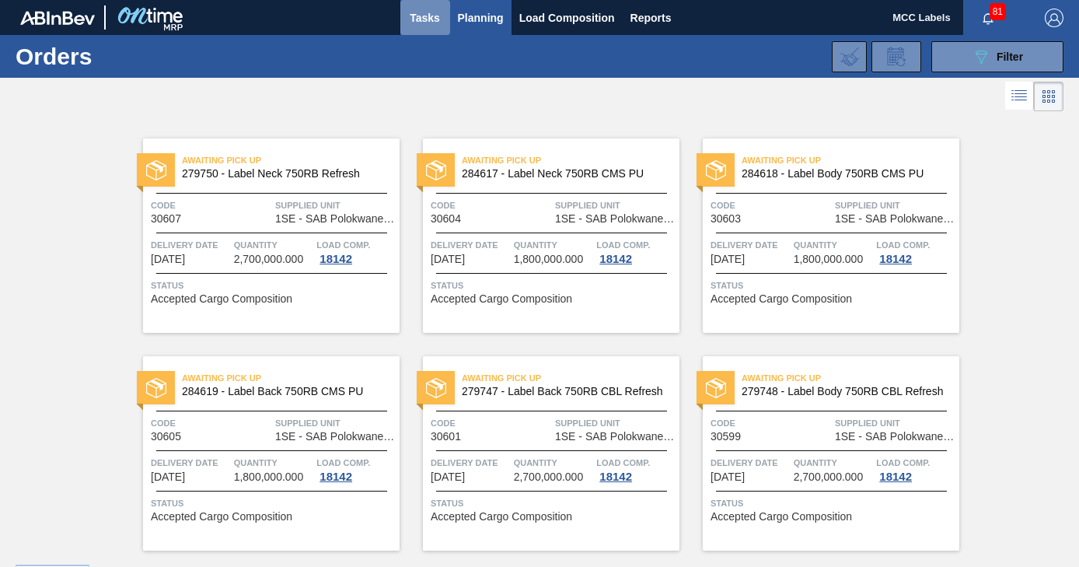
click at [421, 17] on span "Tasks" at bounding box center [425, 18] width 34 height 19
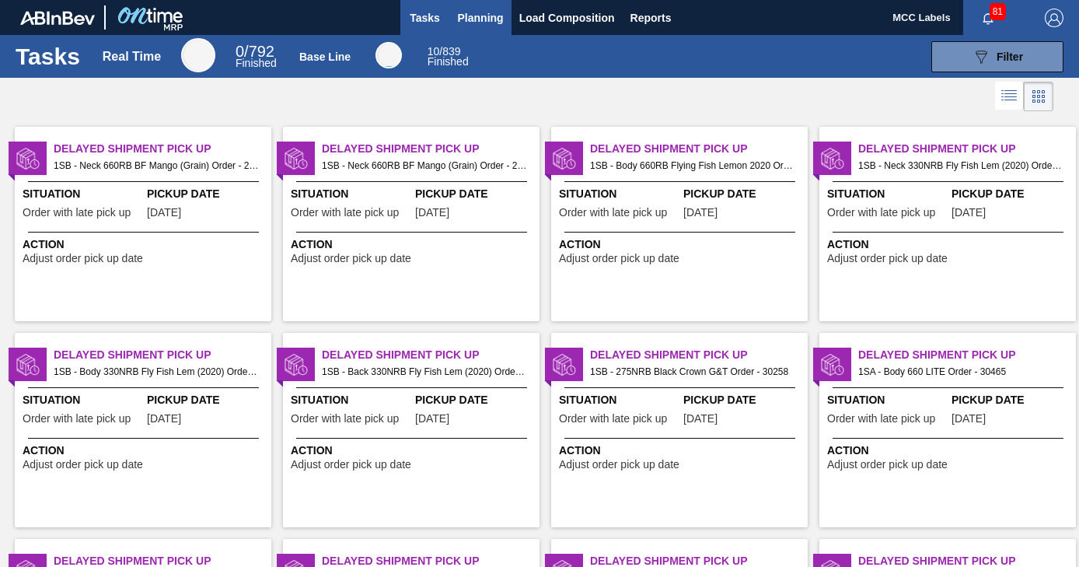
click at [493, 16] on span "Planning" at bounding box center [481, 18] width 46 height 19
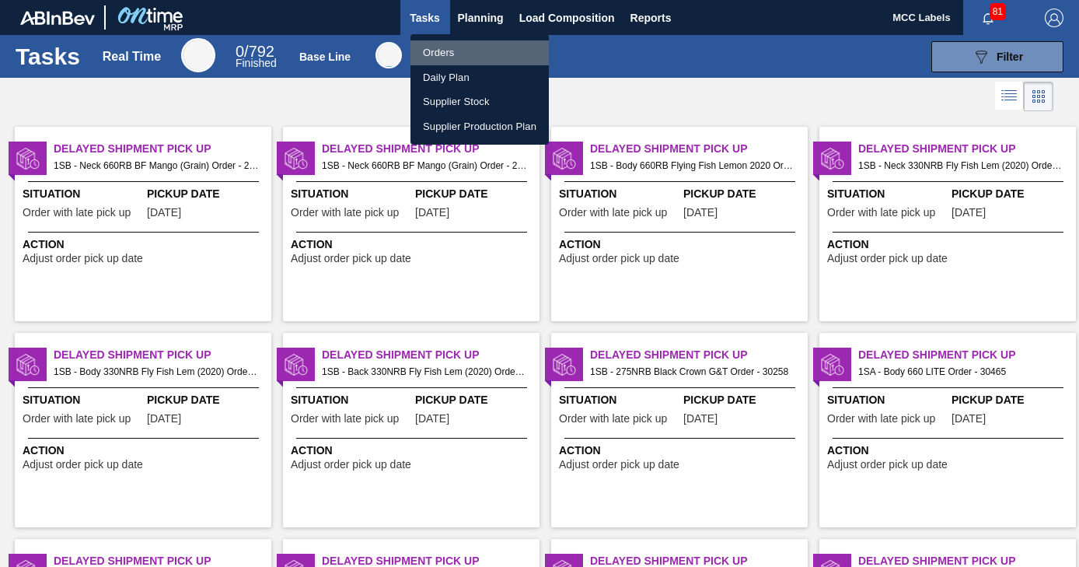
click at [445, 51] on li "Orders" at bounding box center [479, 52] width 138 height 25
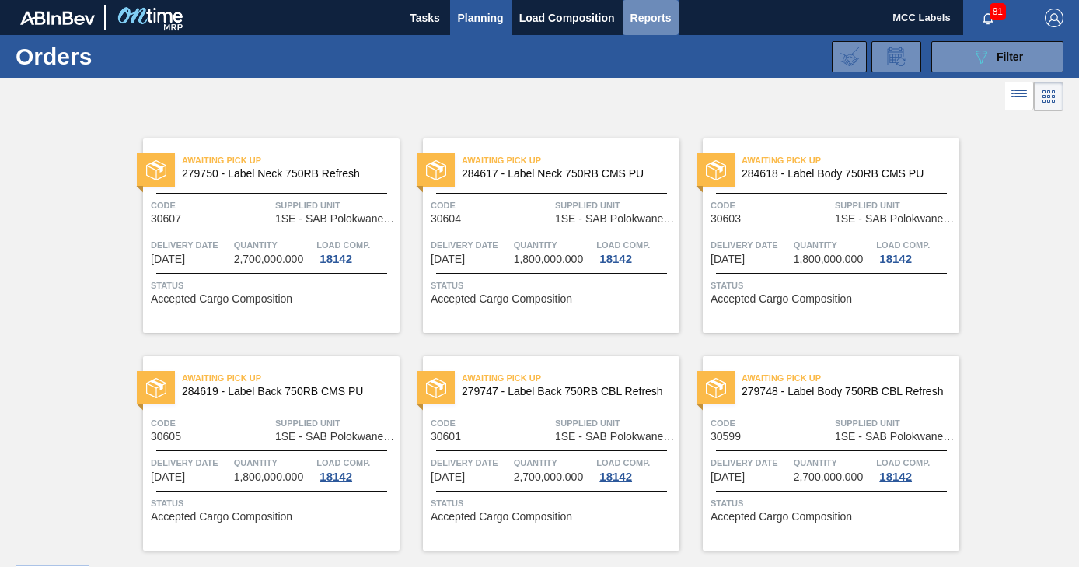
click at [652, 10] on span "Reports" at bounding box center [650, 18] width 41 height 19
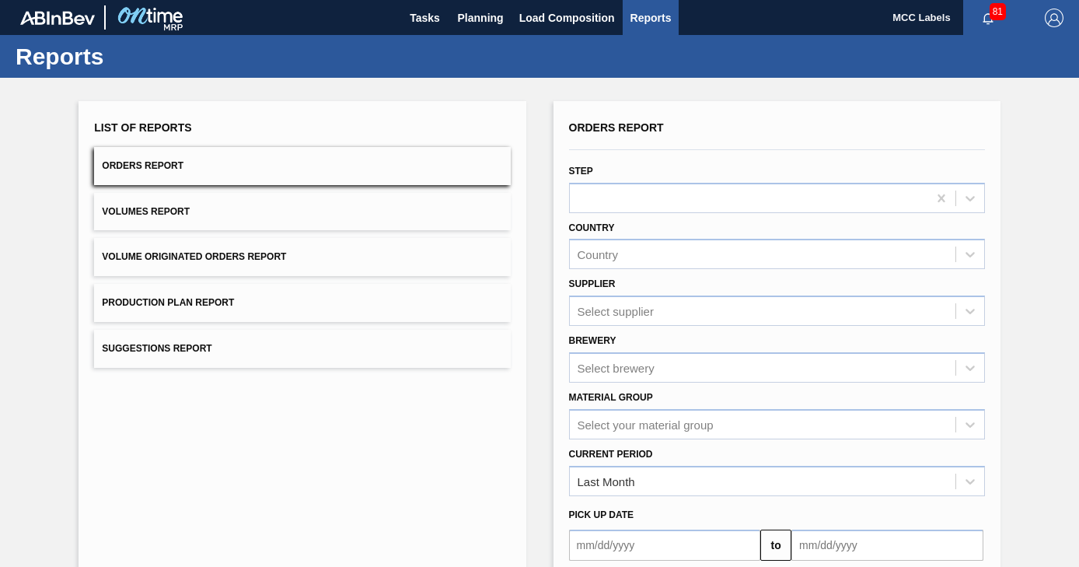
click at [903, 15] on span "MCC Labels" at bounding box center [921, 17] width 58 height 35
drag, startPoint x: 581, startPoint y: 16, endPoint x: 572, endPoint y: 16, distance: 8.5
click at [579, 16] on span "Load Composition" at bounding box center [567, 18] width 96 height 19
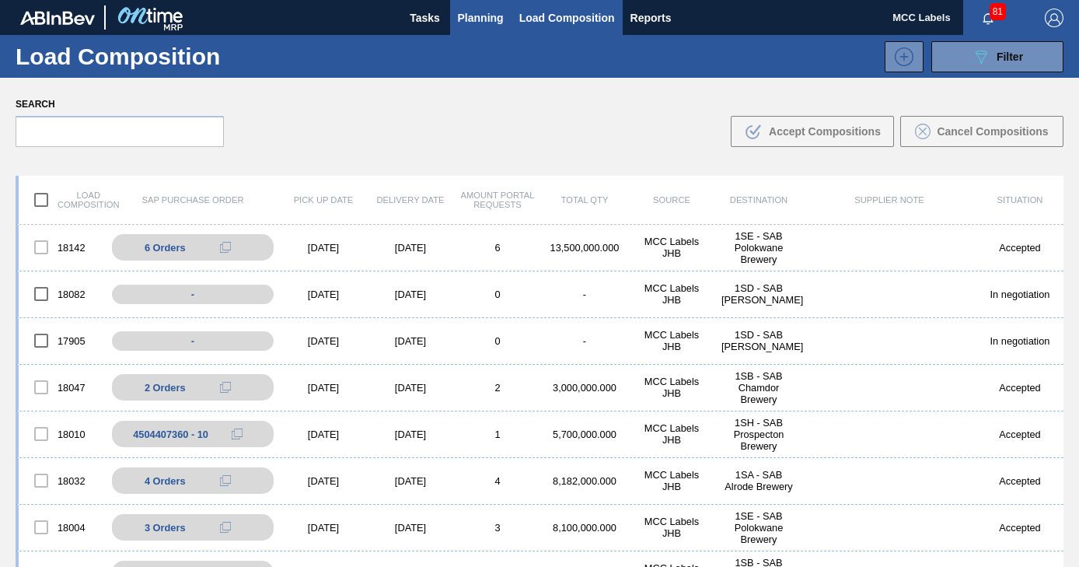
click at [464, 24] on span "Planning" at bounding box center [481, 18] width 46 height 19
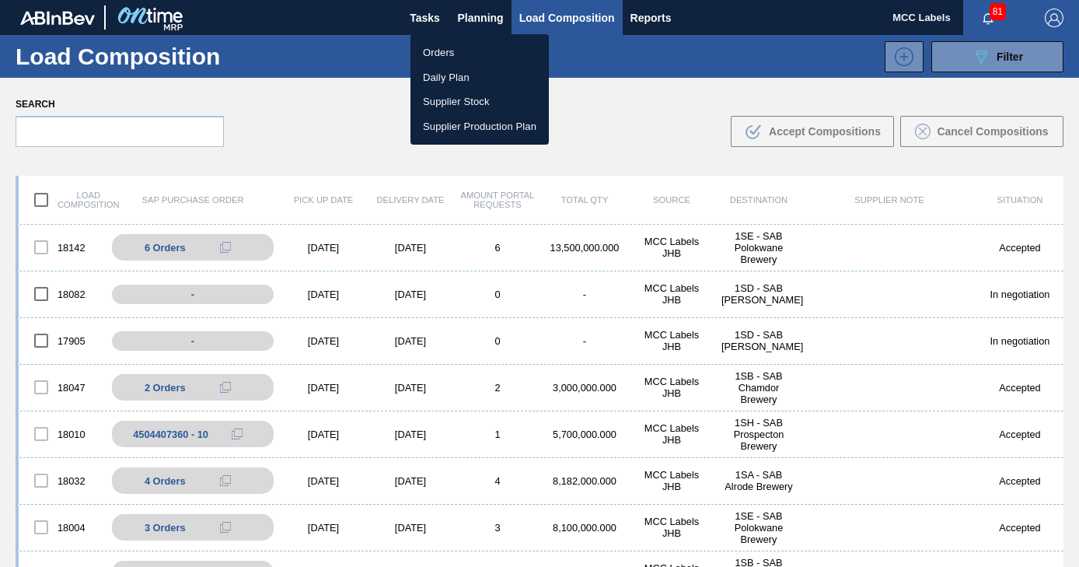
click at [443, 78] on li "Daily Plan" at bounding box center [479, 77] width 138 height 25
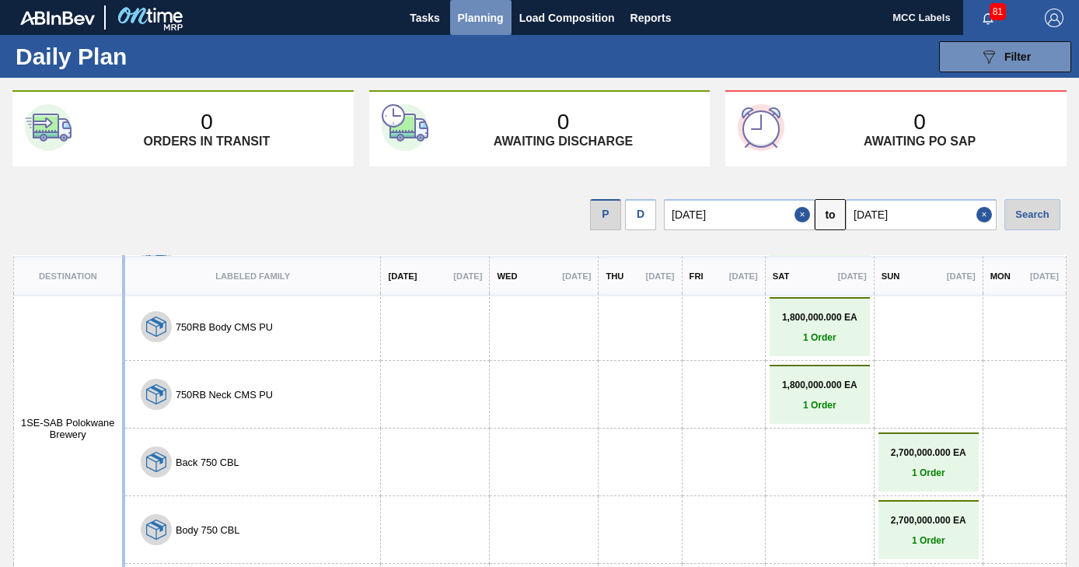
click at [464, 18] on span "Planning" at bounding box center [481, 18] width 46 height 19
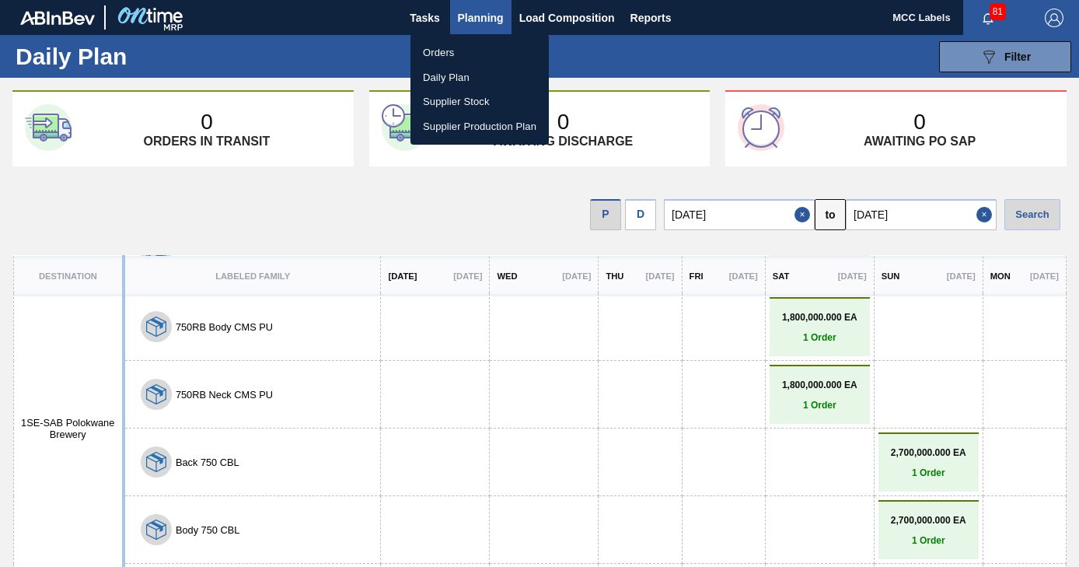
click at [445, 46] on li "Orders" at bounding box center [479, 52] width 138 height 25
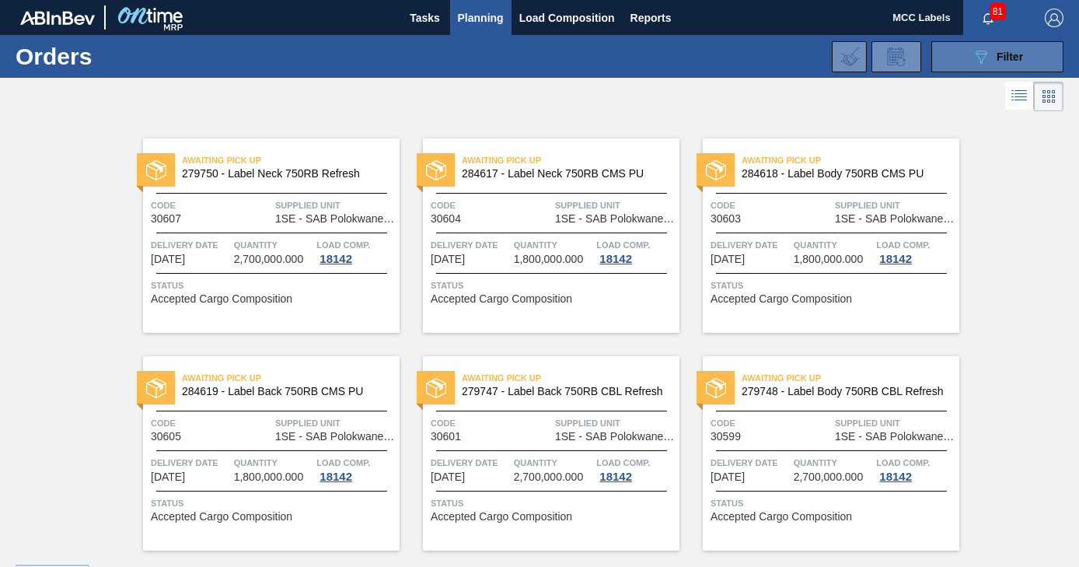
click at [948, 58] on button "089F7B8B-B2A5-4AFE-B5C0-19BA573D28AC Filter" at bounding box center [997, 56] width 132 height 31
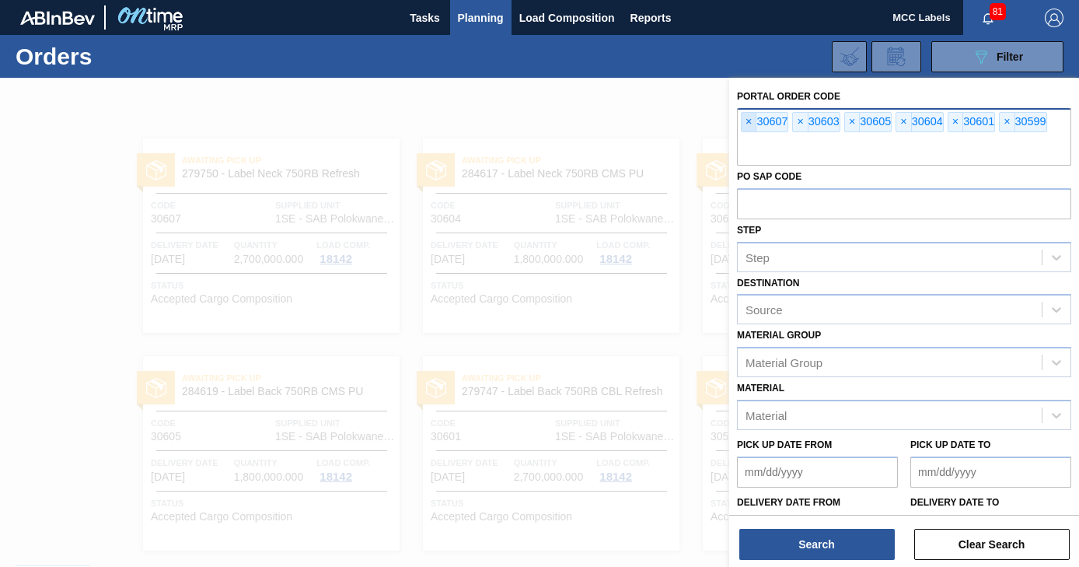
click at [748, 121] on span "×" at bounding box center [748, 122] width 15 height 19
click at [748, 120] on span "×" at bounding box center [748, 122] width 15 height 19
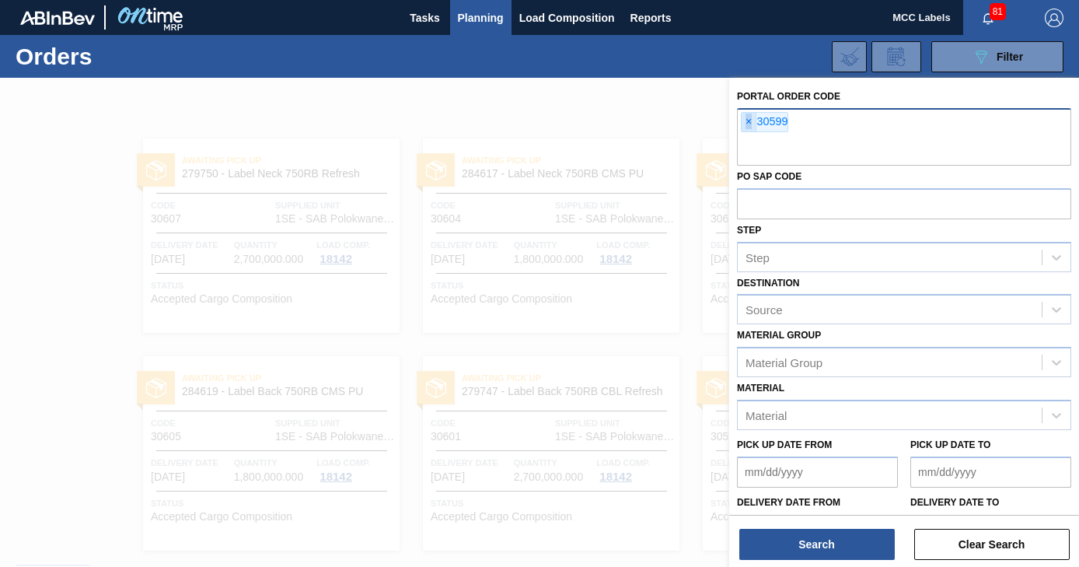
click at [748, 120] on span "×" at bounding box center [748, 122] width 15 height 19
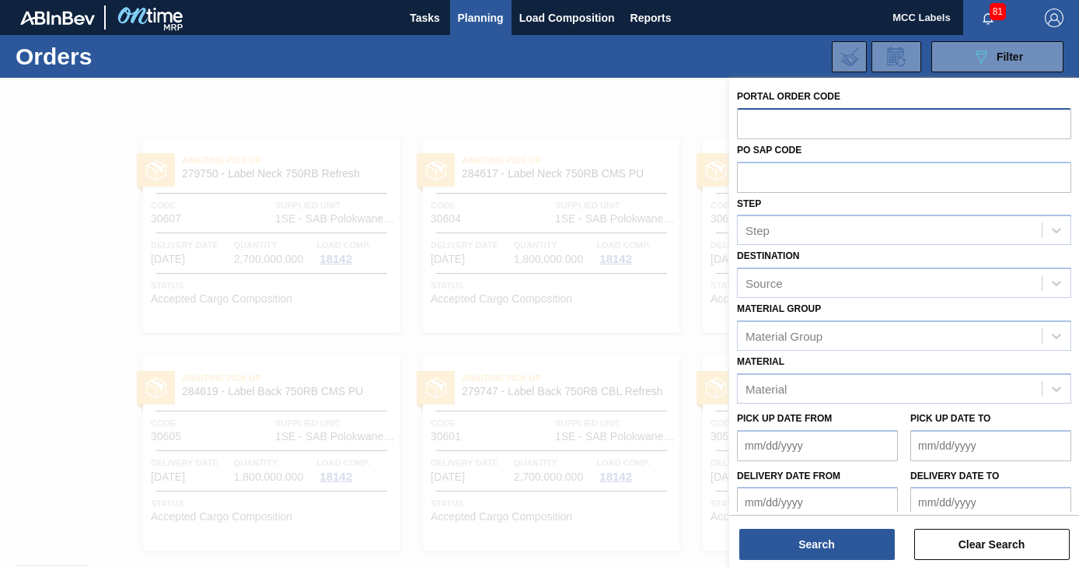
click at [748, 120] on input "text" at bounding box center [904, 123] width 334 height 30
click at [455, 364] on div at bounding box center [539, 361] width 1079 height 567
